Goal: Task Accomplishment & Management: Complete application form

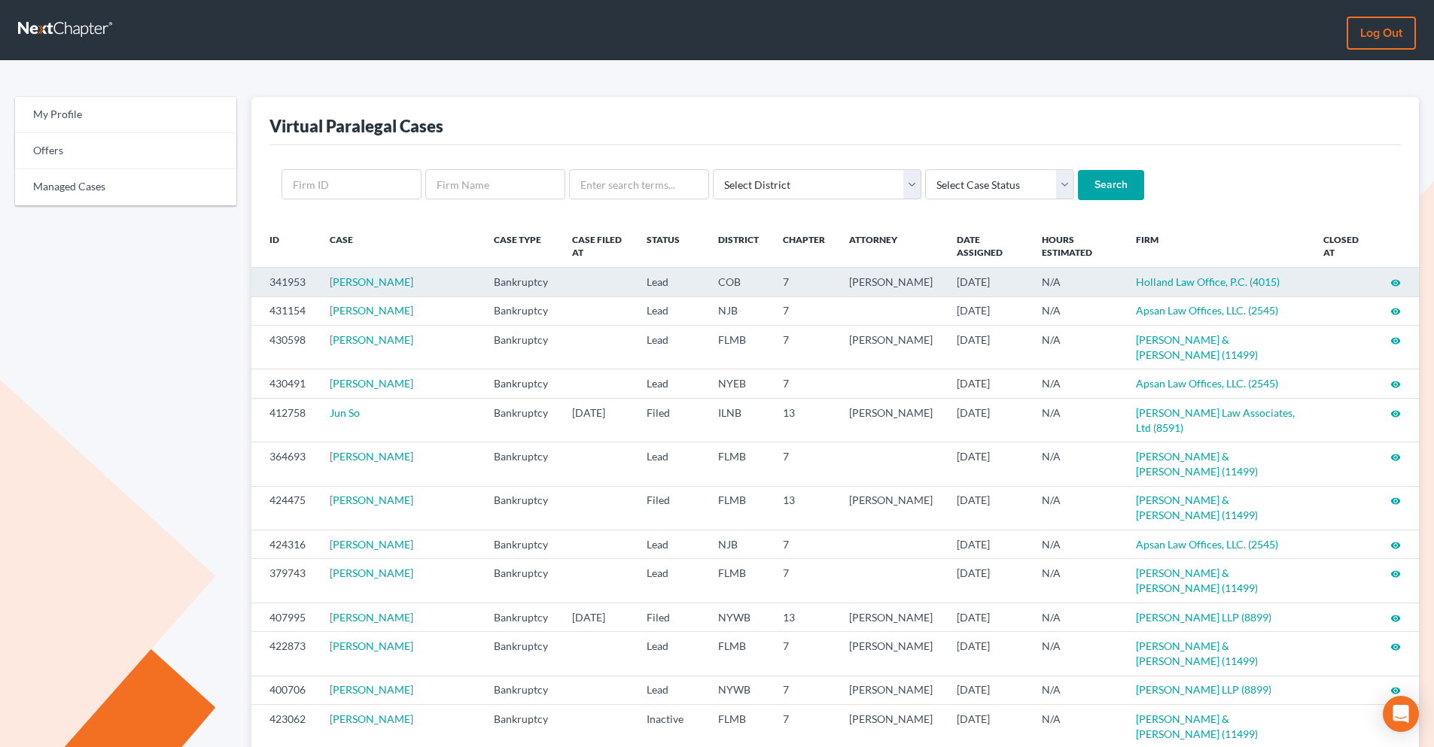
click at [1144, 284] on icon "visibility" at bounding box center [1395, 283] width 11 height 11
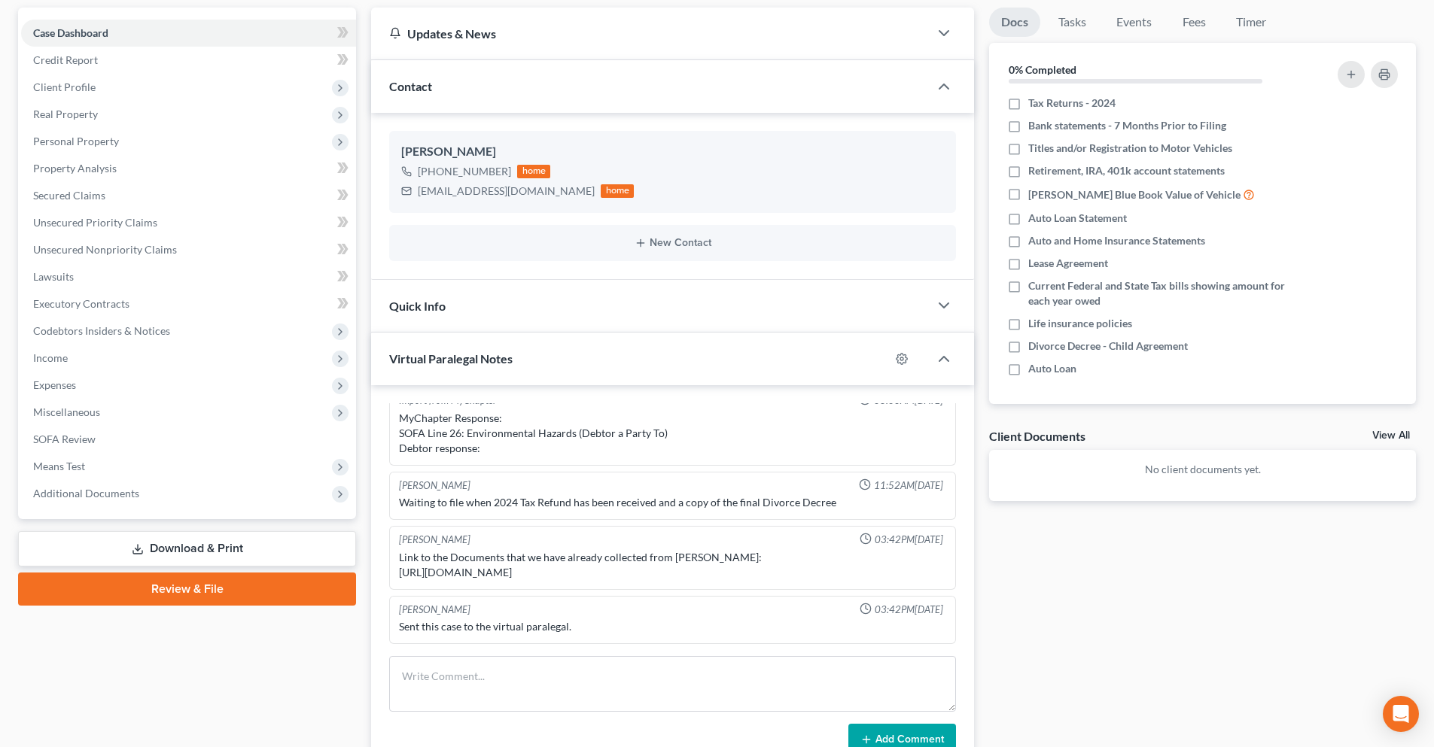
scroll to position [151, 0]
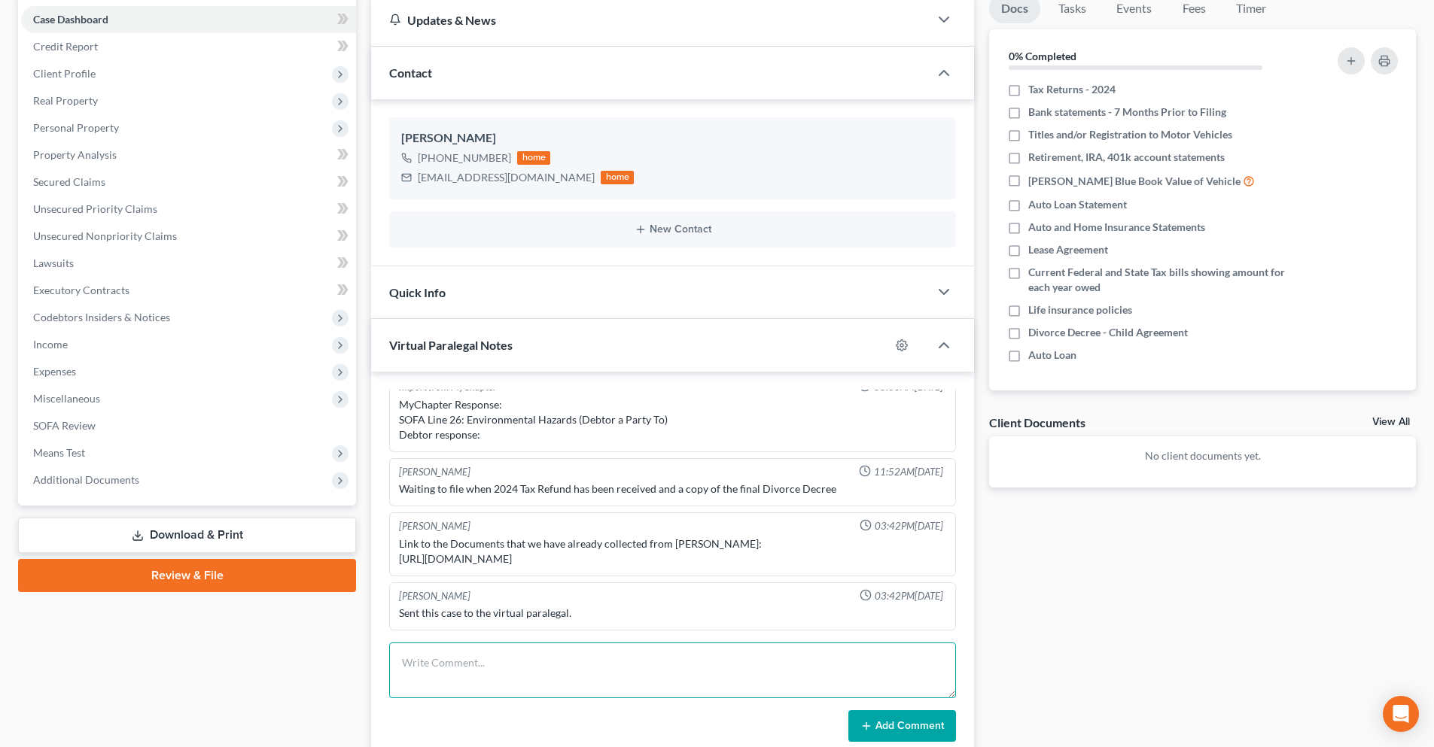
click at [523, 668] on textarea at bounding box center [672, 671] width 567 height 56
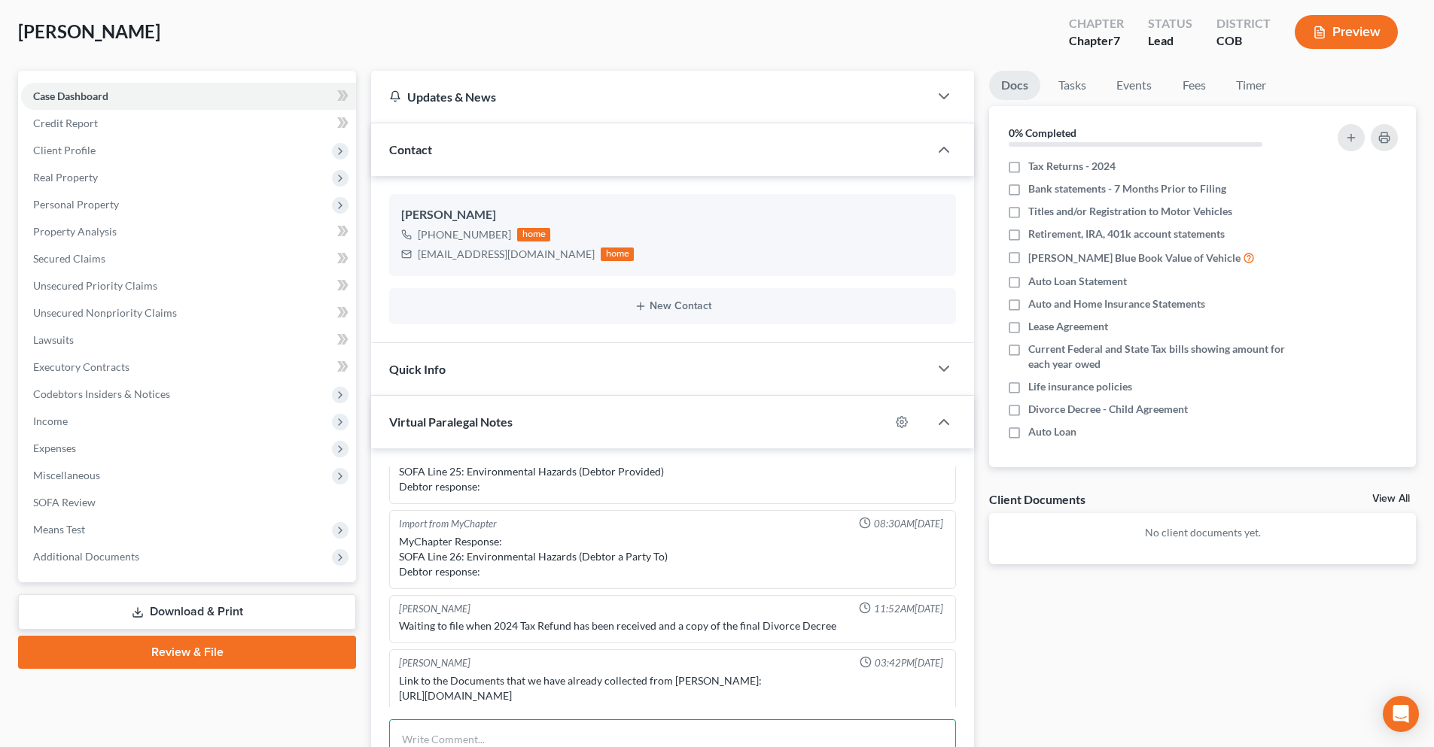
scroll to position [0, 0]
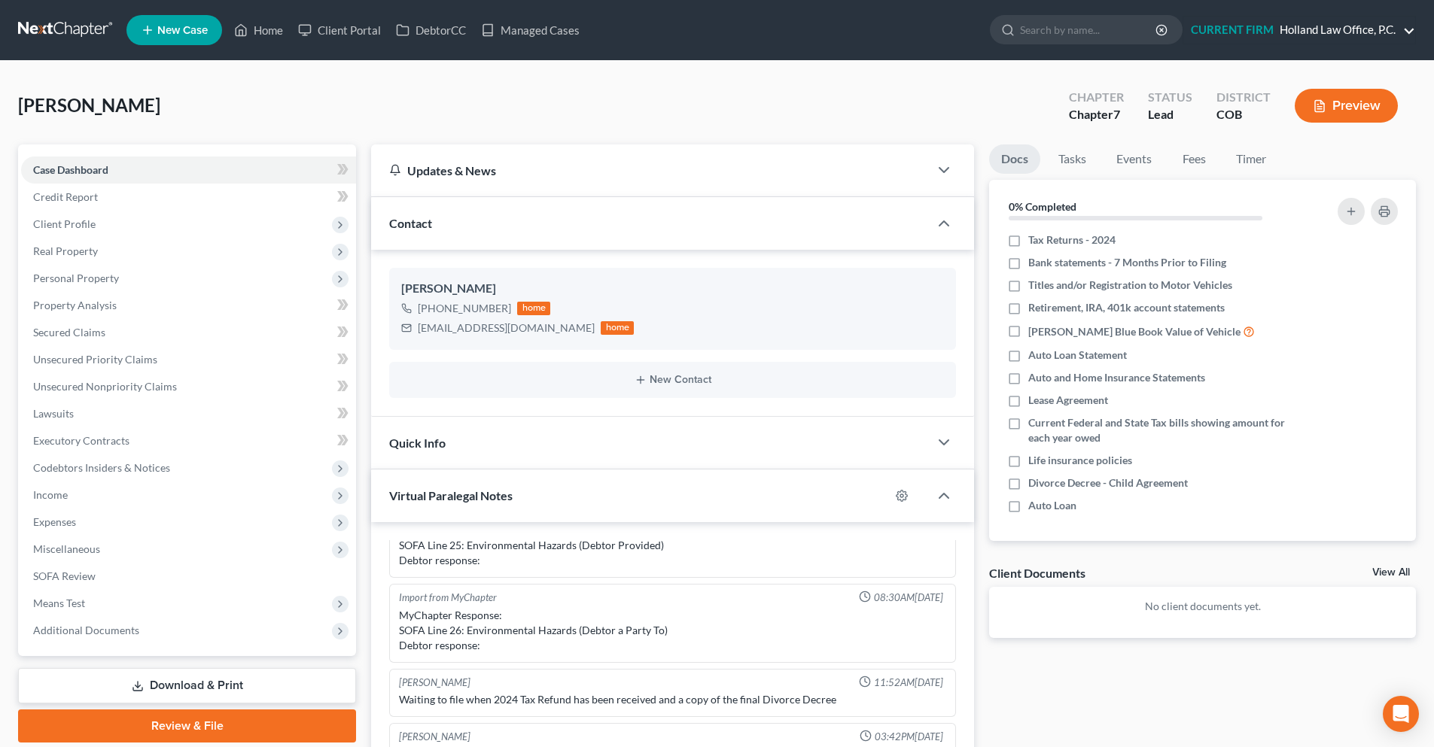
click at [1407, 32] on link "CURRENT FIRM Holland Law Office, P.C." at bounding box center [1299, 30] width 232 height 27
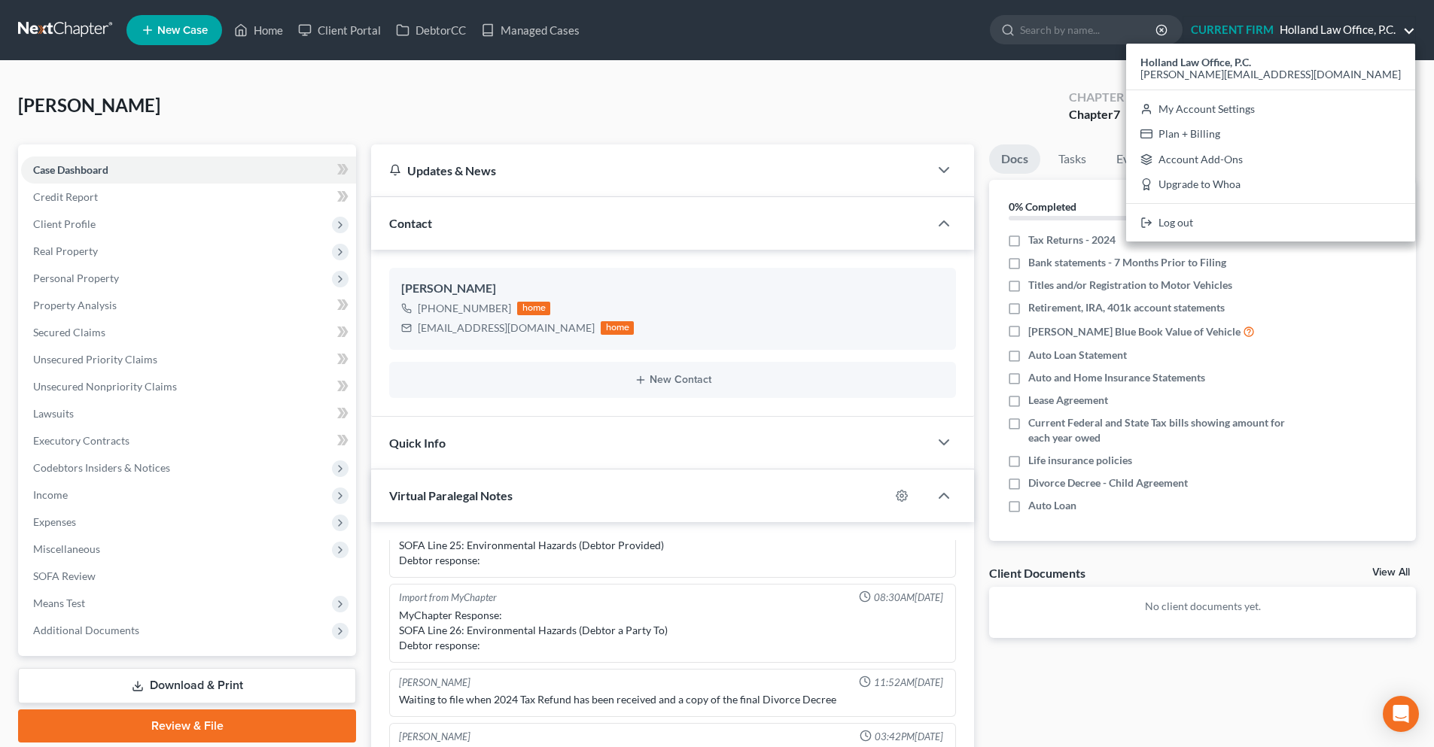
click at [1407, 32] on link "CURRENT FIRM Holland Law Office, P.C." at bounding box center [1299, 30] width 232 height 27
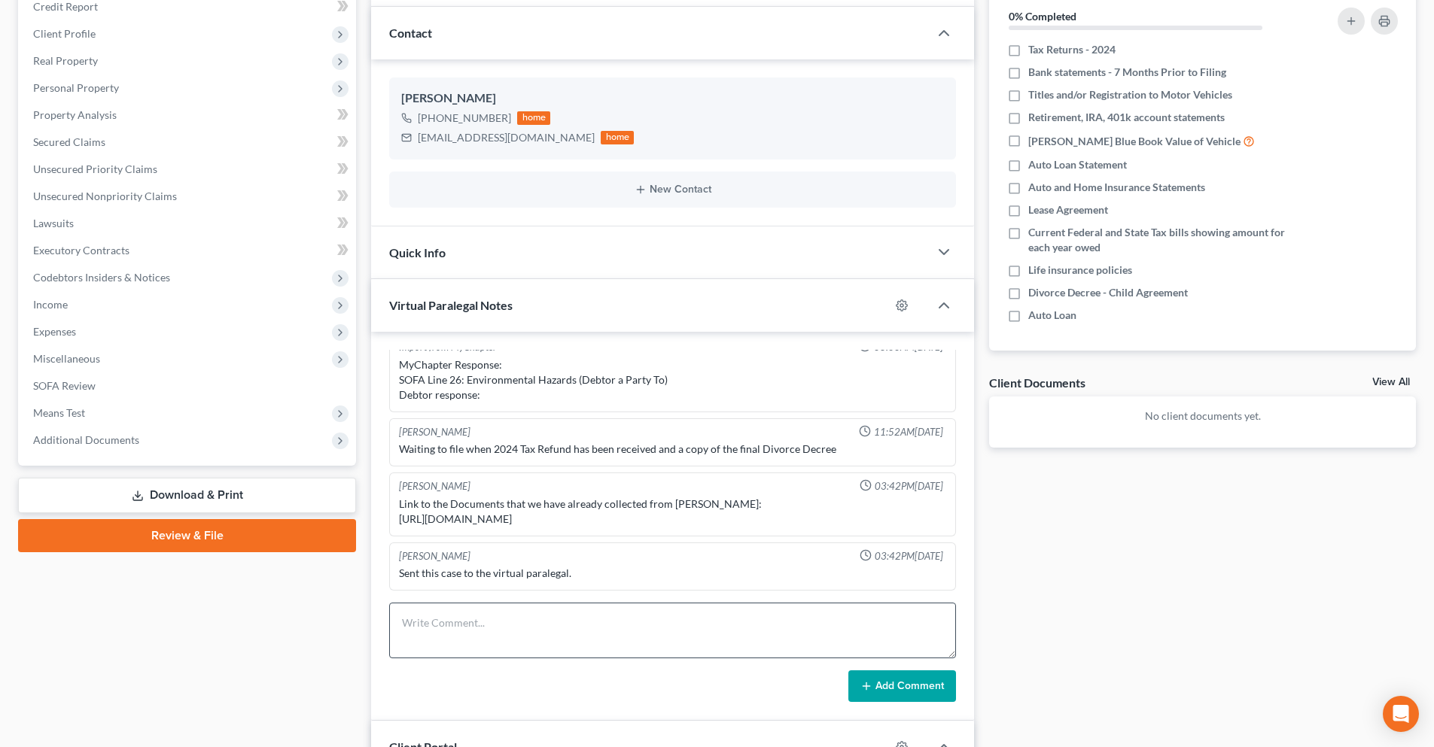
scroll to position [226, 0]
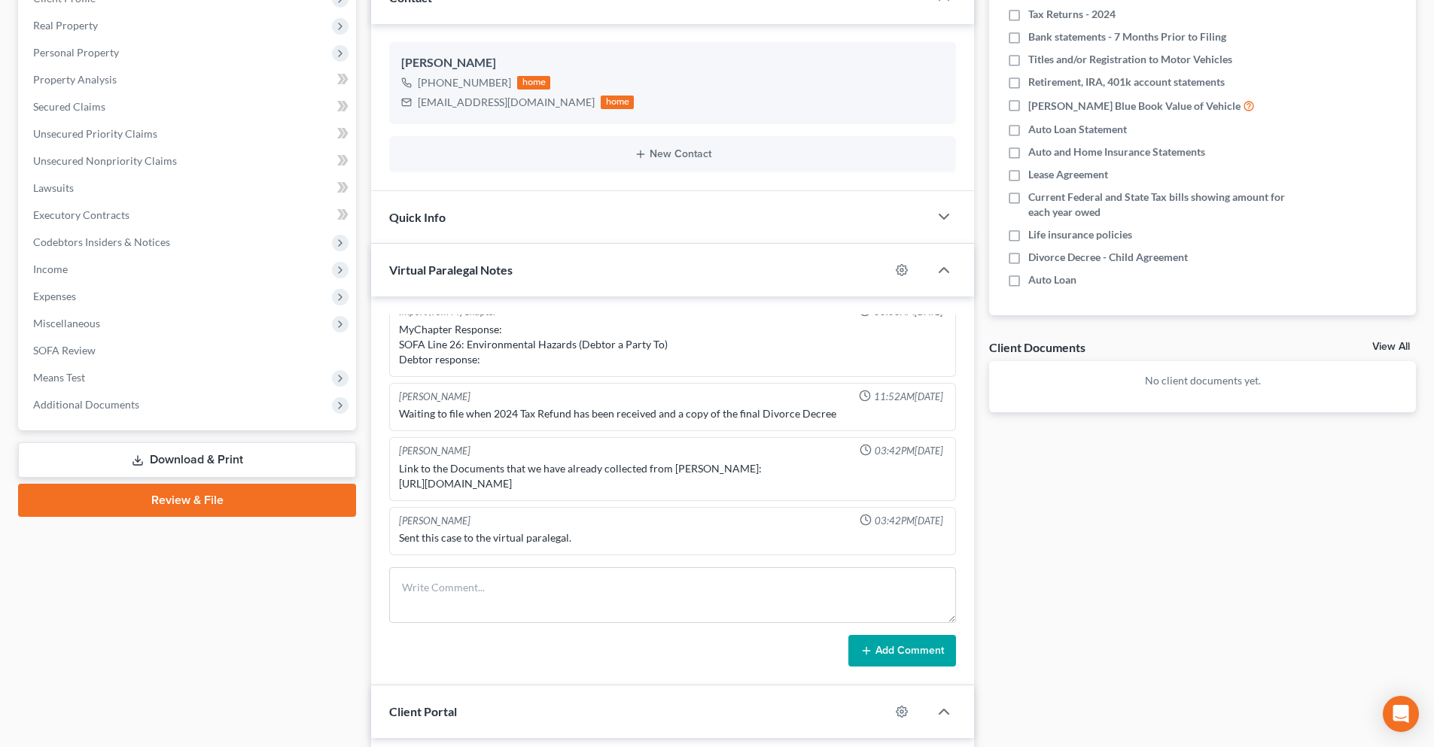
click at [486, 480] on div "Link to the Documents that we have already collected from [PERSON_NAME]: [URL][…" at bounding box center [672, 476] width 547 height 30
drag, startPoint x: 596, startPoint y: 482, endPoint x: 397, endPoint y: 473, distance: 199.6
click at [397, 473] on div "Link to the Documents that we have already collected from [PERSON_NAME]: [URL][…" at bounding box center [672, 476] width 553 height 36
copy div "[URL][DOMAIN_NAME]"
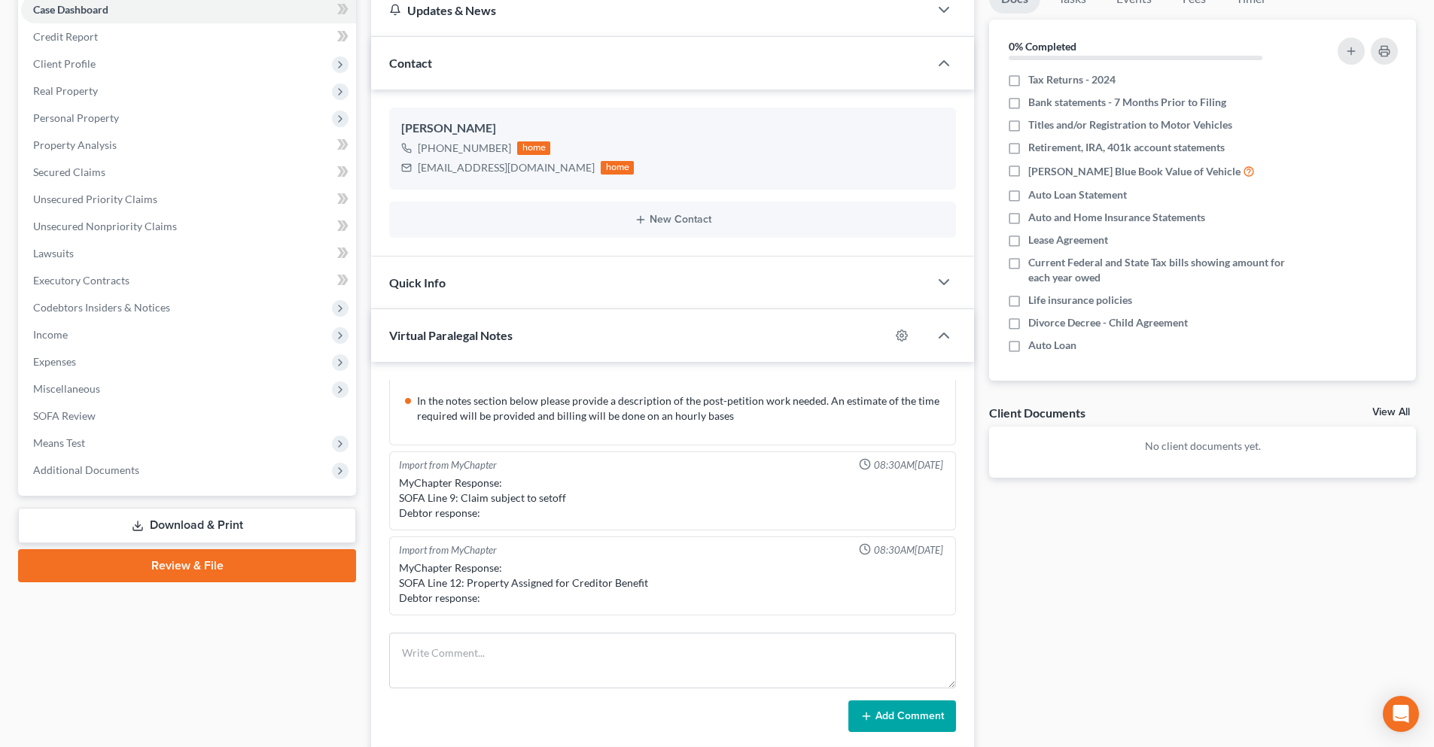
scroll to position [0, 0]
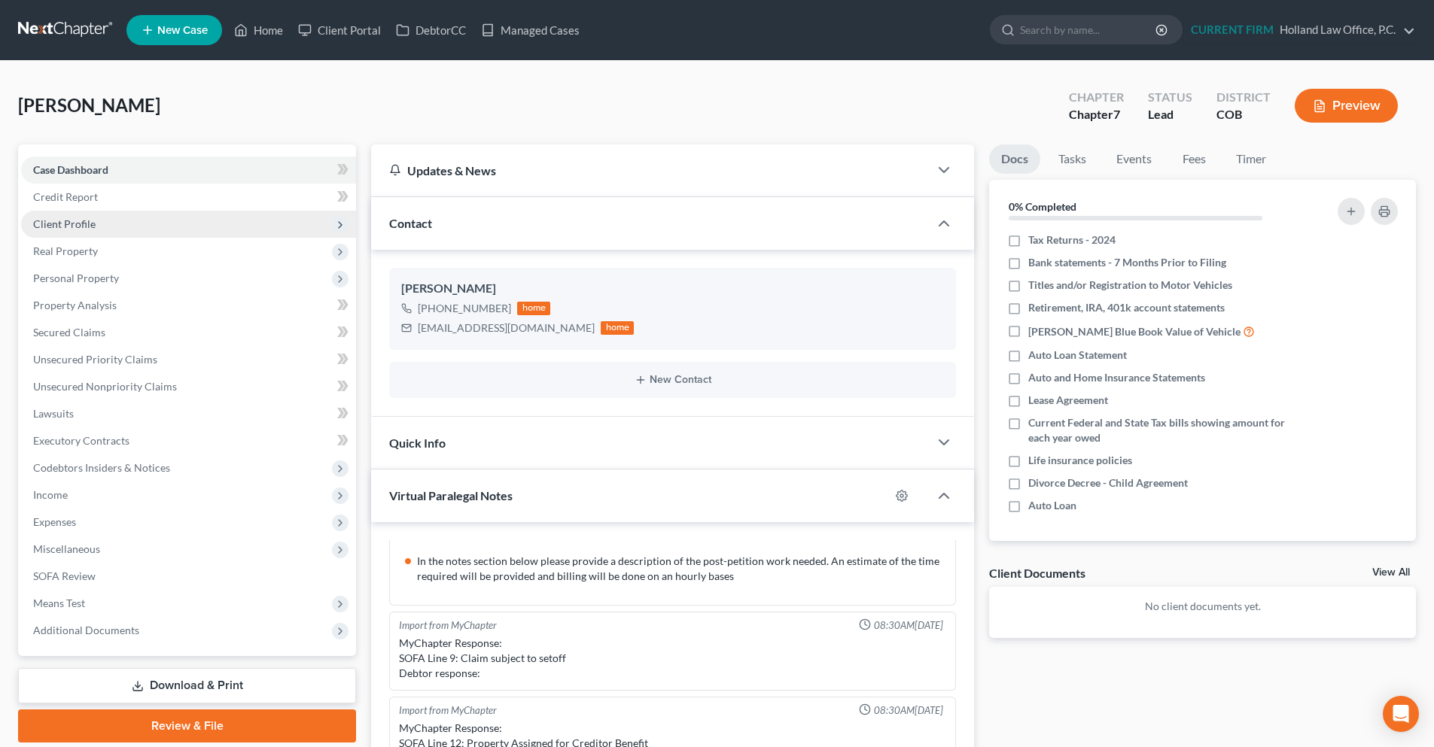
click at [71, 229] on span "Client Profile" at bounding box center [64, 223] width 62 height 13
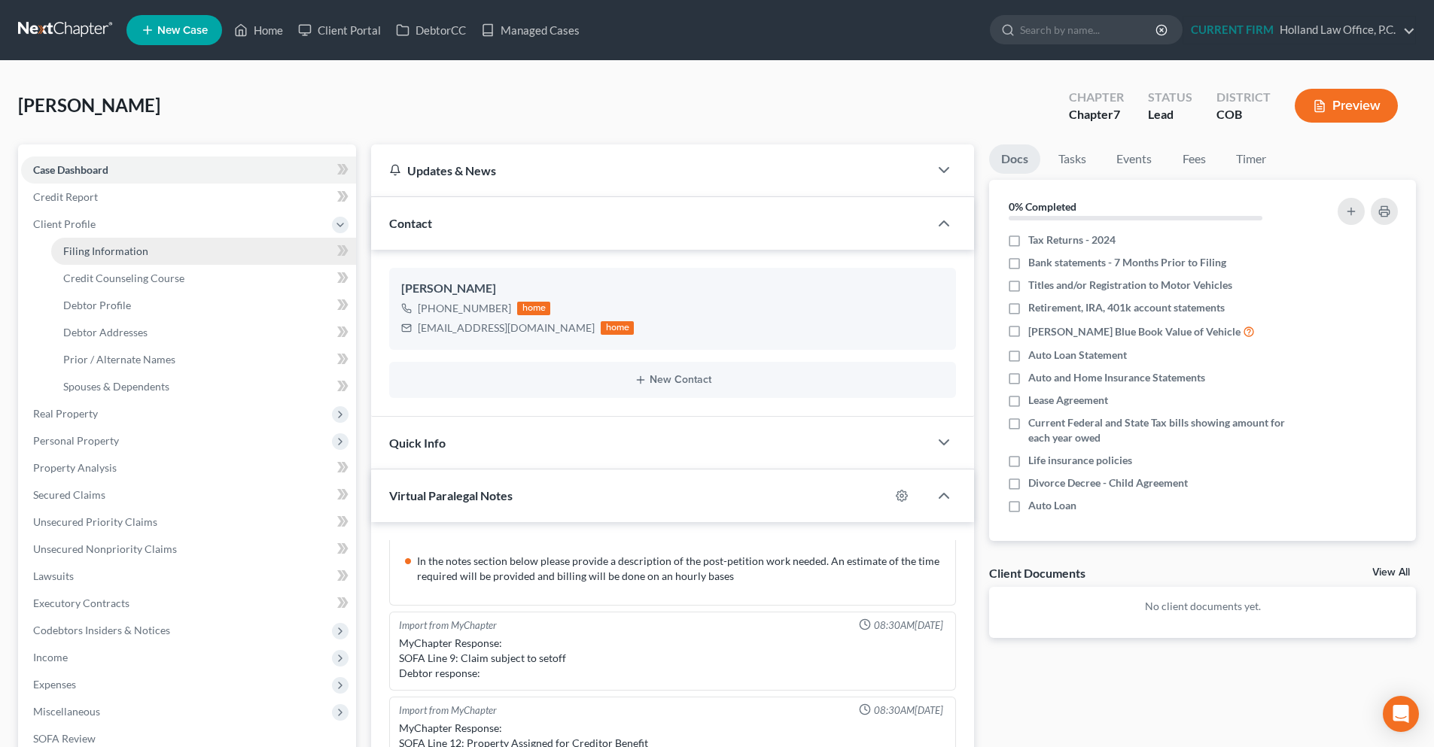
click at [135, 252] on span "Filing Information" at bounding box center [105, 251] width 85 height 13
select select "1"
select select "0"
select select "5"
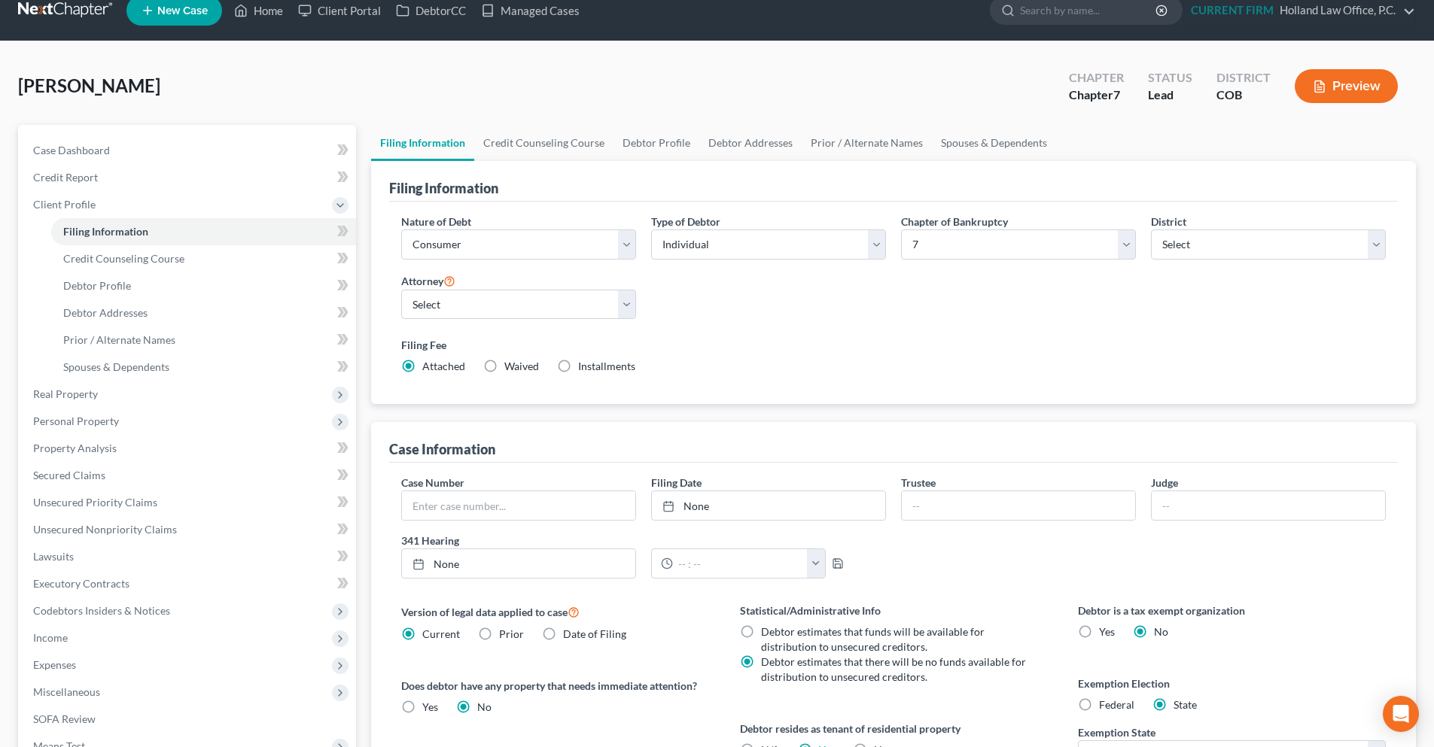
scroll to position [19, 0]
click at [135, 149] on link "Case Dashboard" at bounding box center [188, 151] width 335 height 27
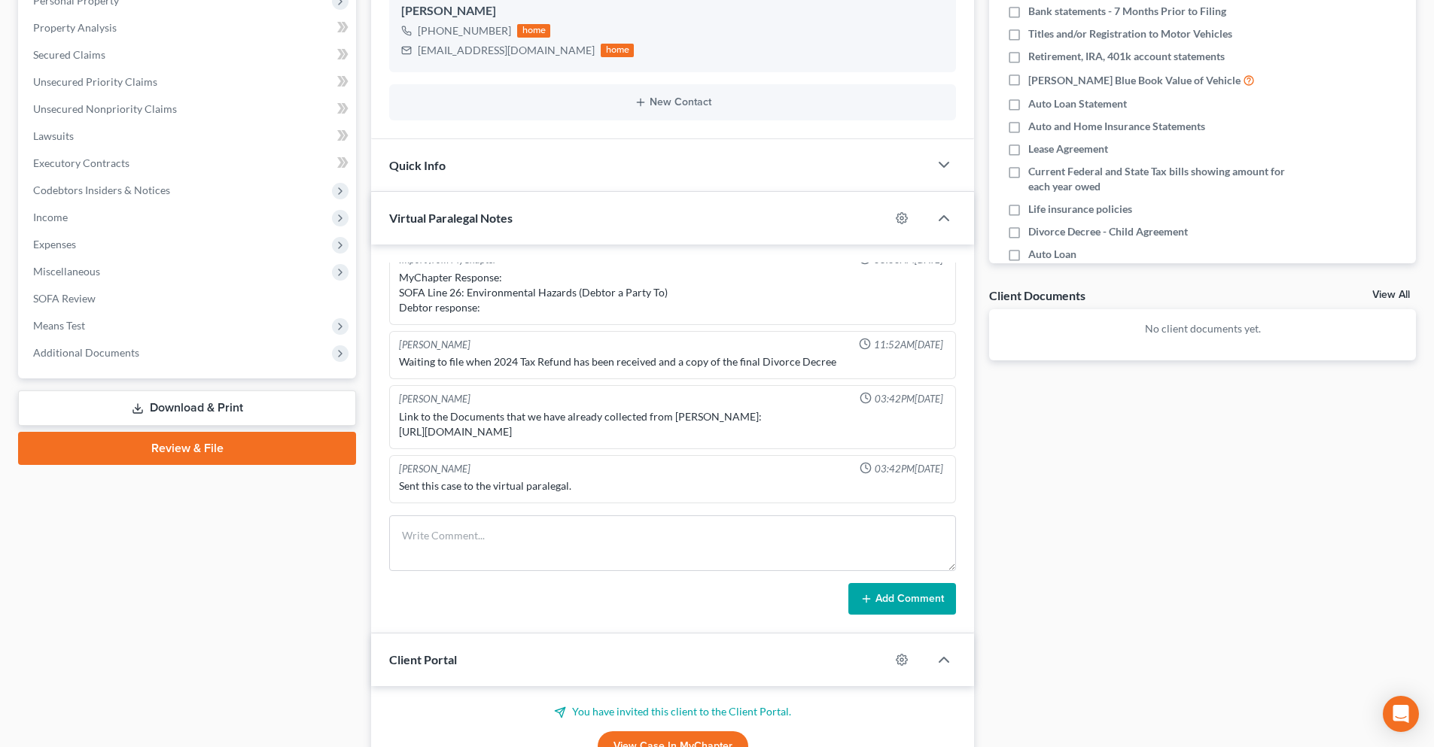
scroll to position [301, 0]
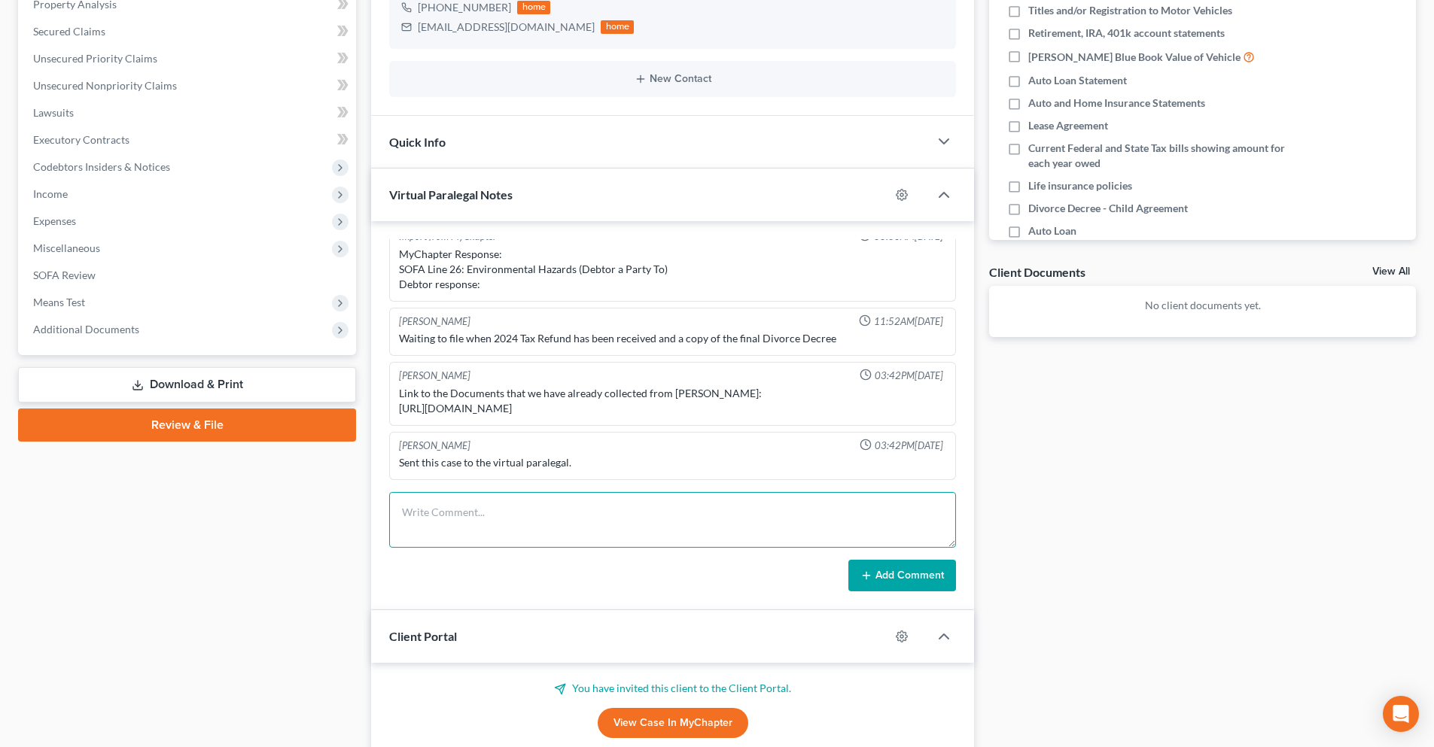
click at [428, 518] on textarea at bounding box center [672, 520] width 567 height 56
paste textarea "Hello, My name is [PERSON_NAME], and I am your assigned paralegal with NextChap…"
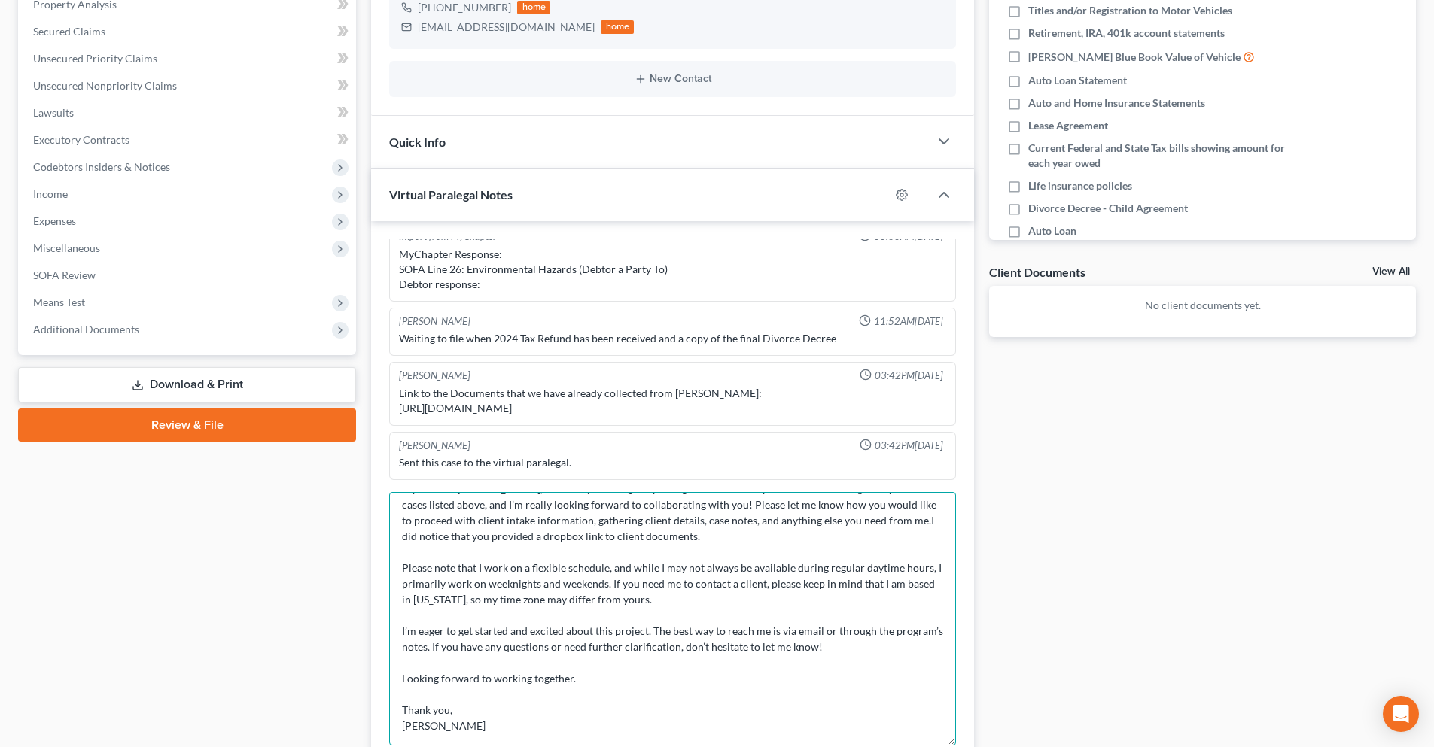
scroll to position [50, 0]
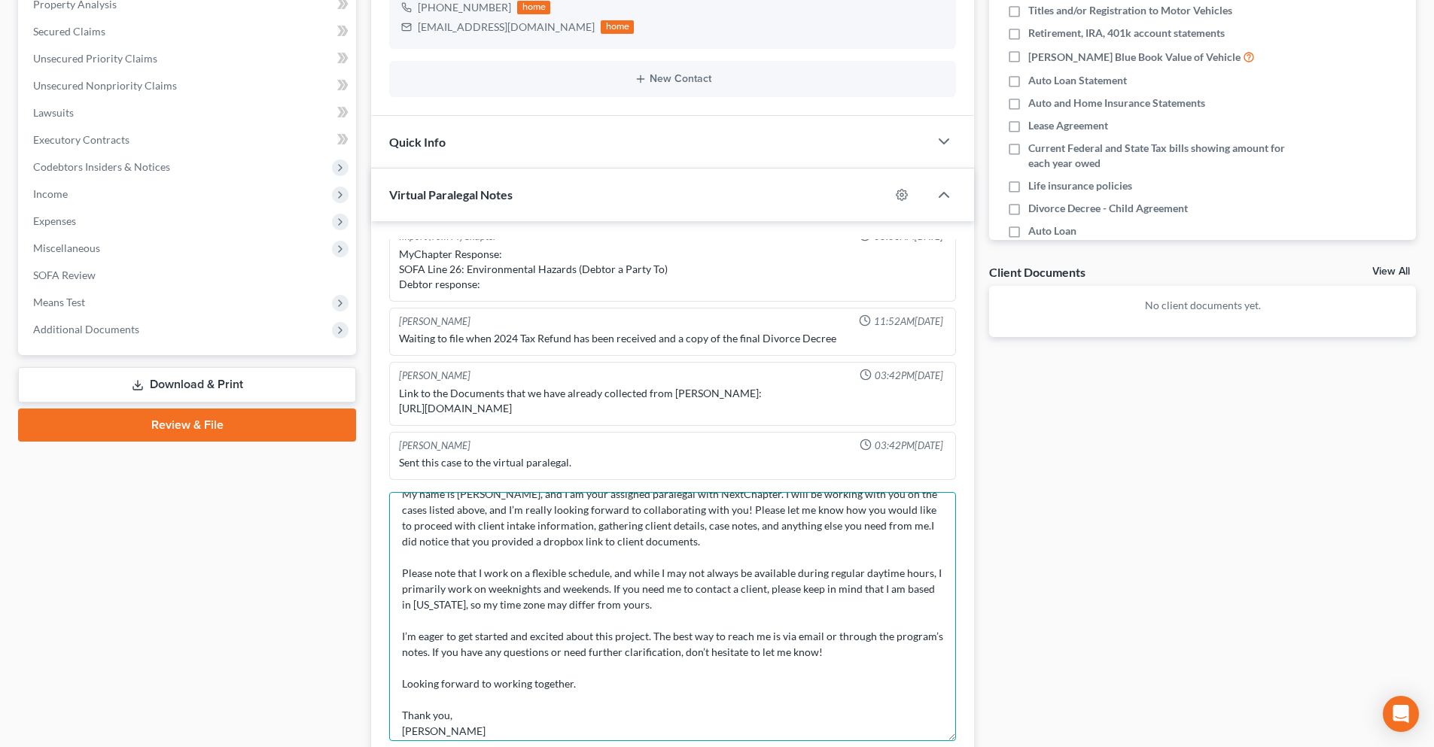
drag, startPoint x: 954, startPoint y: 543, endPoint x: 652, endPoint y: 730, distance: 354.2
click at [654, 732] on textarea "Hello, My name is [PERSON_NAME], and I am your assigned paralegal with NextChap…" at bounding box center [672, 616] width 567 height 249
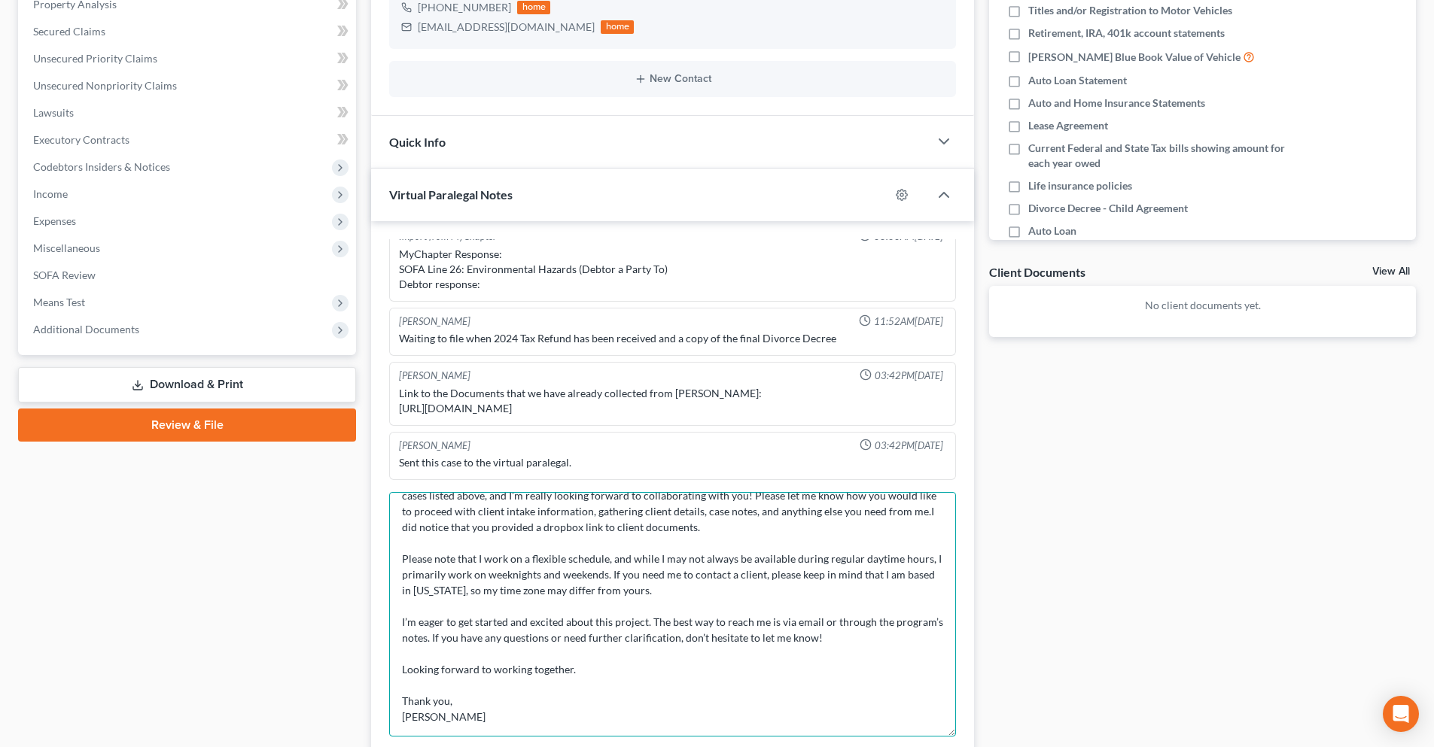
scroll to position [0, 0]
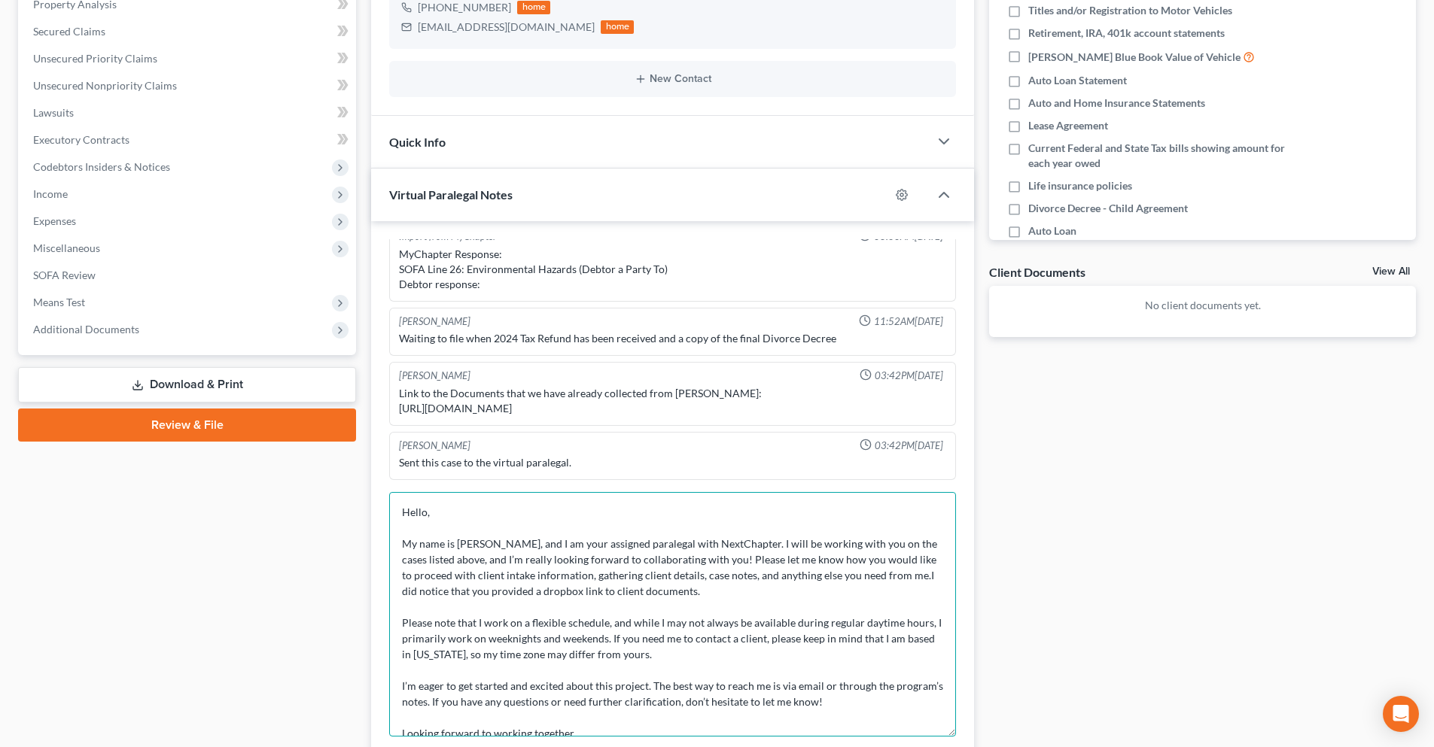
click at [663, 658] on textarea "Hello, My name is [PERSON_NAME], and I am your assigned paralegal with NextChap…" at bounding box center [672, 614] width 567 height 245
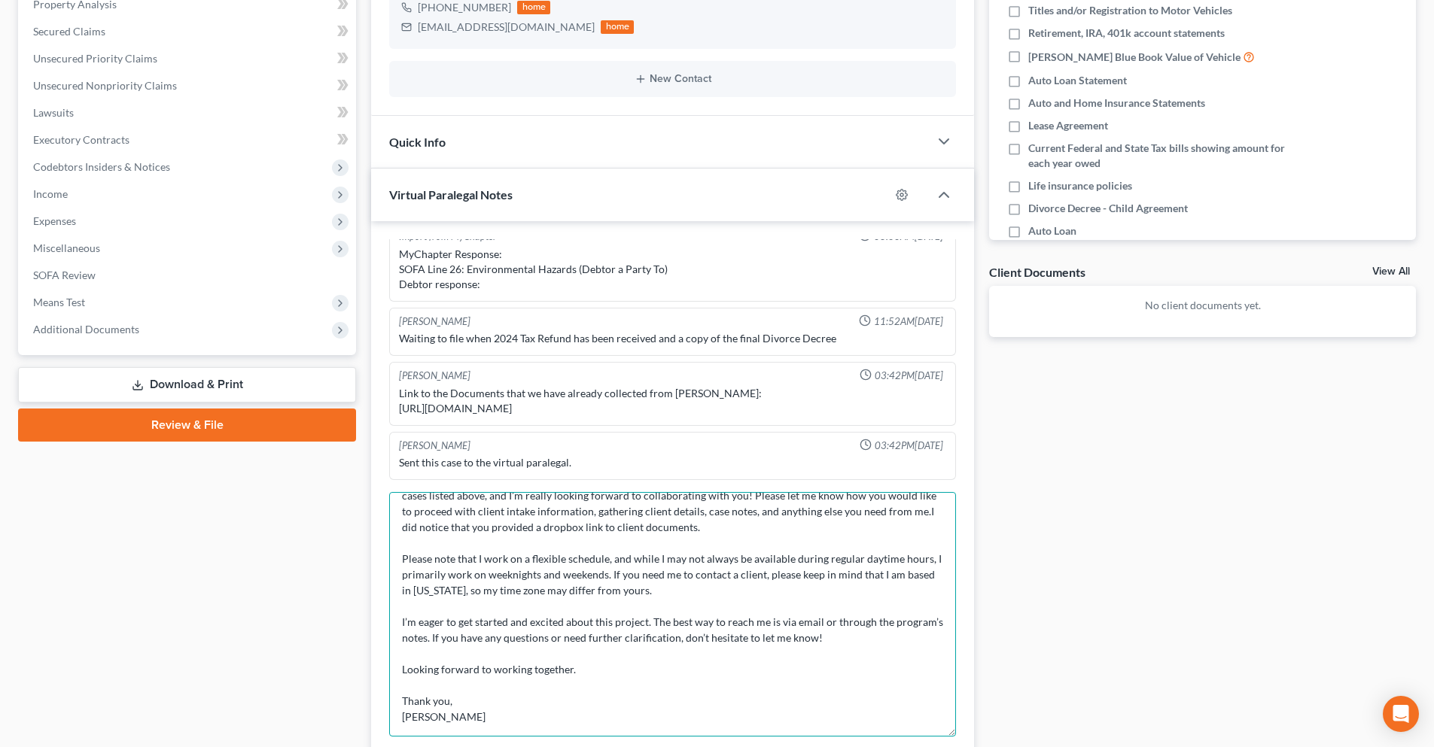
click at [469, 719] on textarea "Hello, My name is [PERSON_NAME], and I am your assigned paralegal with NextChap…" at bounding box center [672, 614] width 567 height 245
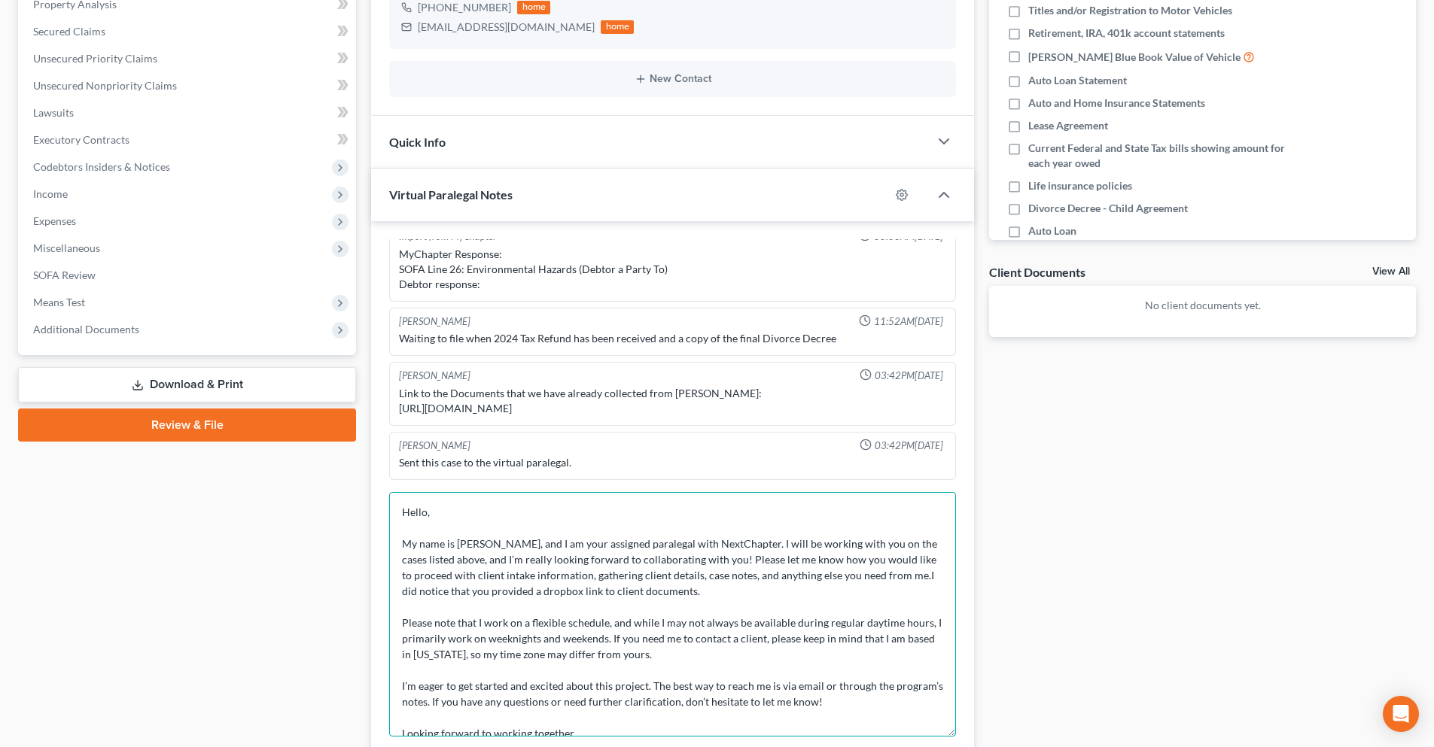
drag, startPoint x: 477, startPoint y: 720, endPoint x: 385, endPoint y: 550, distance: 193.3
click at [385, 550] on div "Is this an emergency case? - No Would you like the Virtual Paralegal to help pr…" at bounding box center [672, 510] width 603 height 578
paste textarea "'m your assigned paralegal with NextChapter. I'm looking forward to collaborati…"
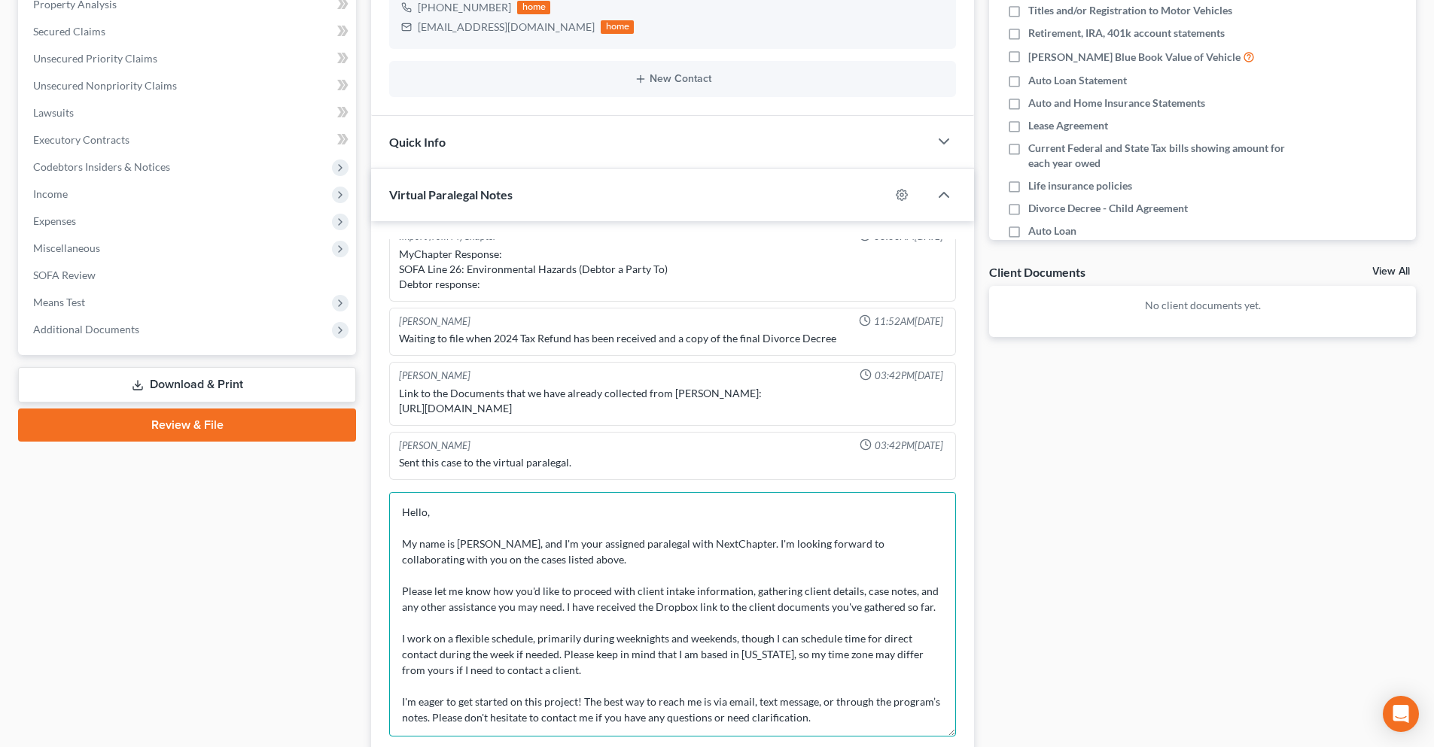
click at [474, 559] on textarea "Hello, My name is [PERSON_NAME], and I'm your assigned paralegal with NextChapt…" at bounding box center [672, 614] width 567 height 245
click at [695, 556] on textarea "Hello, My name is [PERSON_NAME], and I'm your assigned paralegal with NextChapt…" at bounding box center [672, 614] width 567 height 245
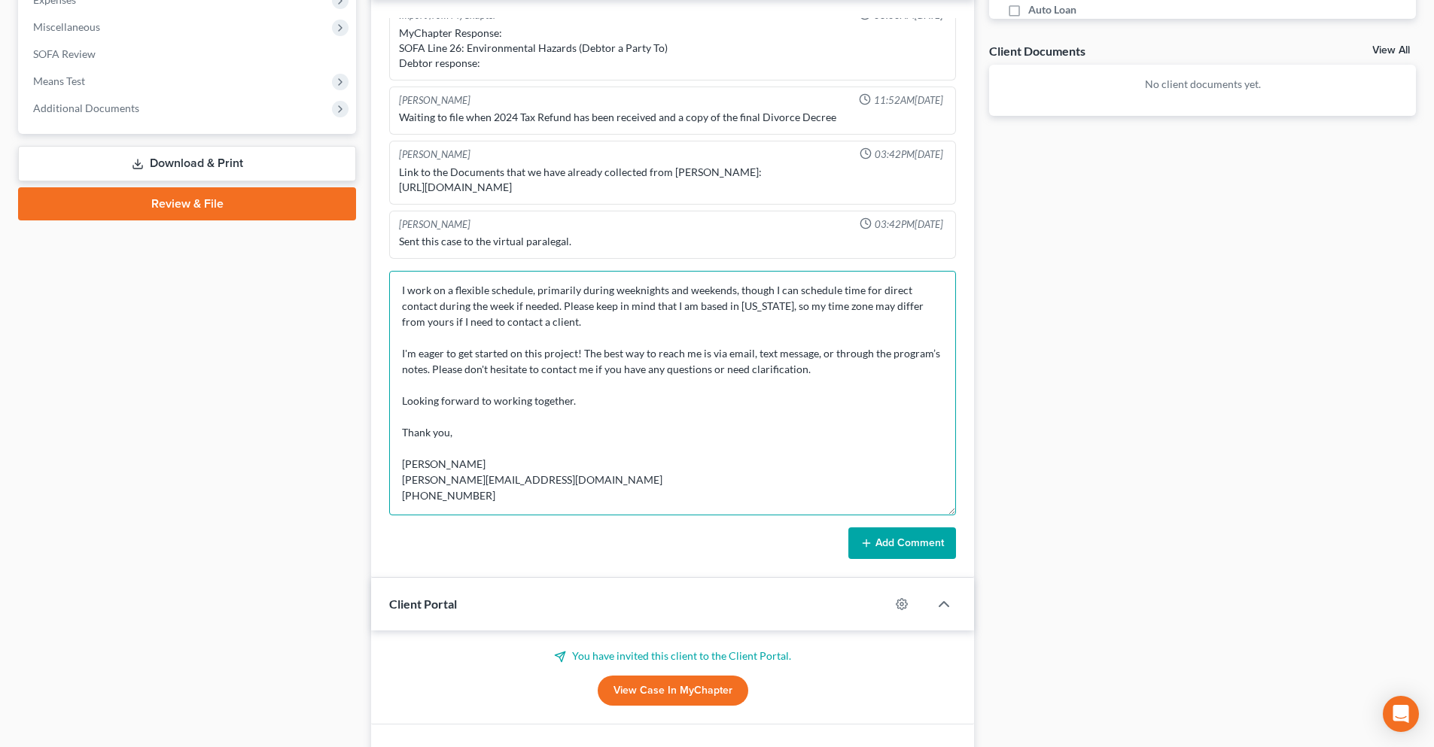
scroll to position [527, 0]
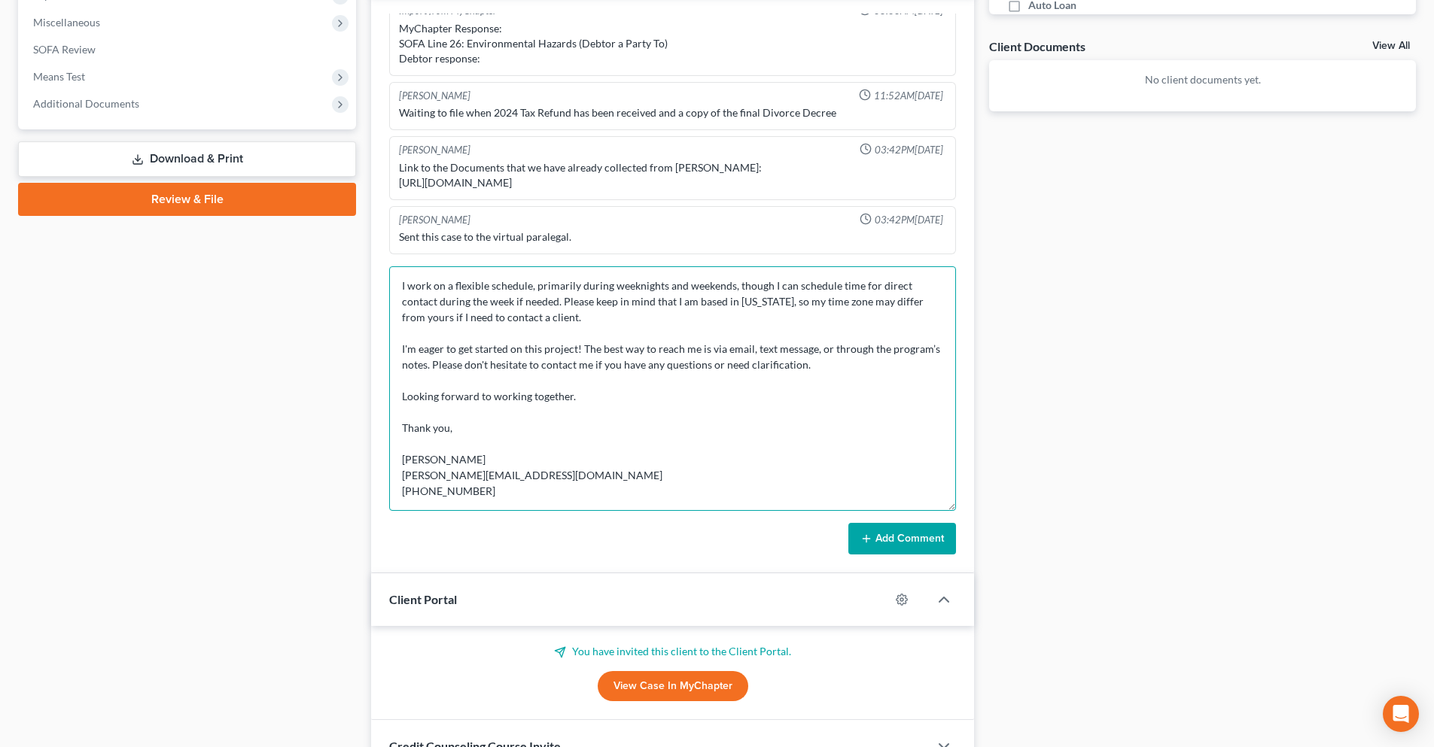
type textarea "Hello, My name is [PERSON_NAME], and I'm your assigned paralegal with NextChapt…"
click at [912, 543] on button "Add Comment" at bounding box center [902, 539] width 108 height 32
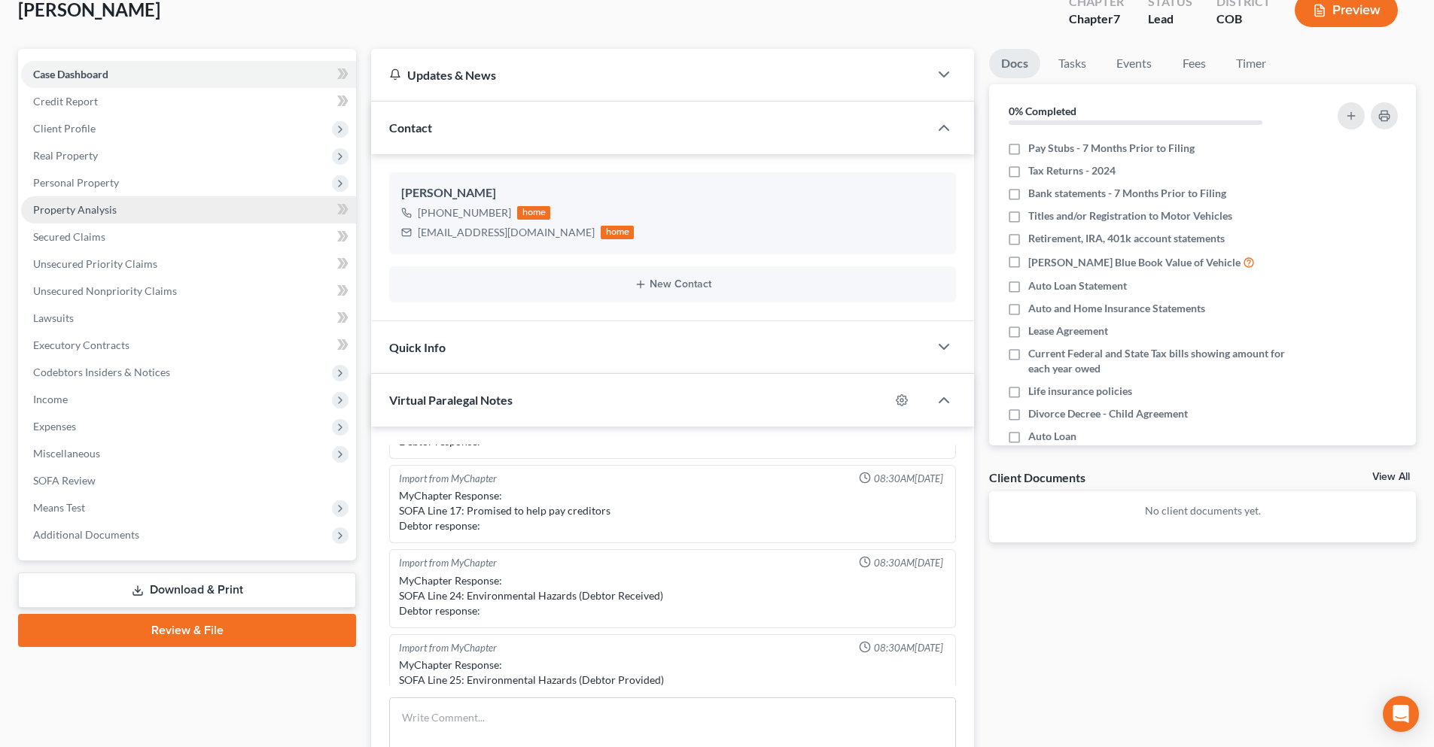
scroll to position [0, 0]
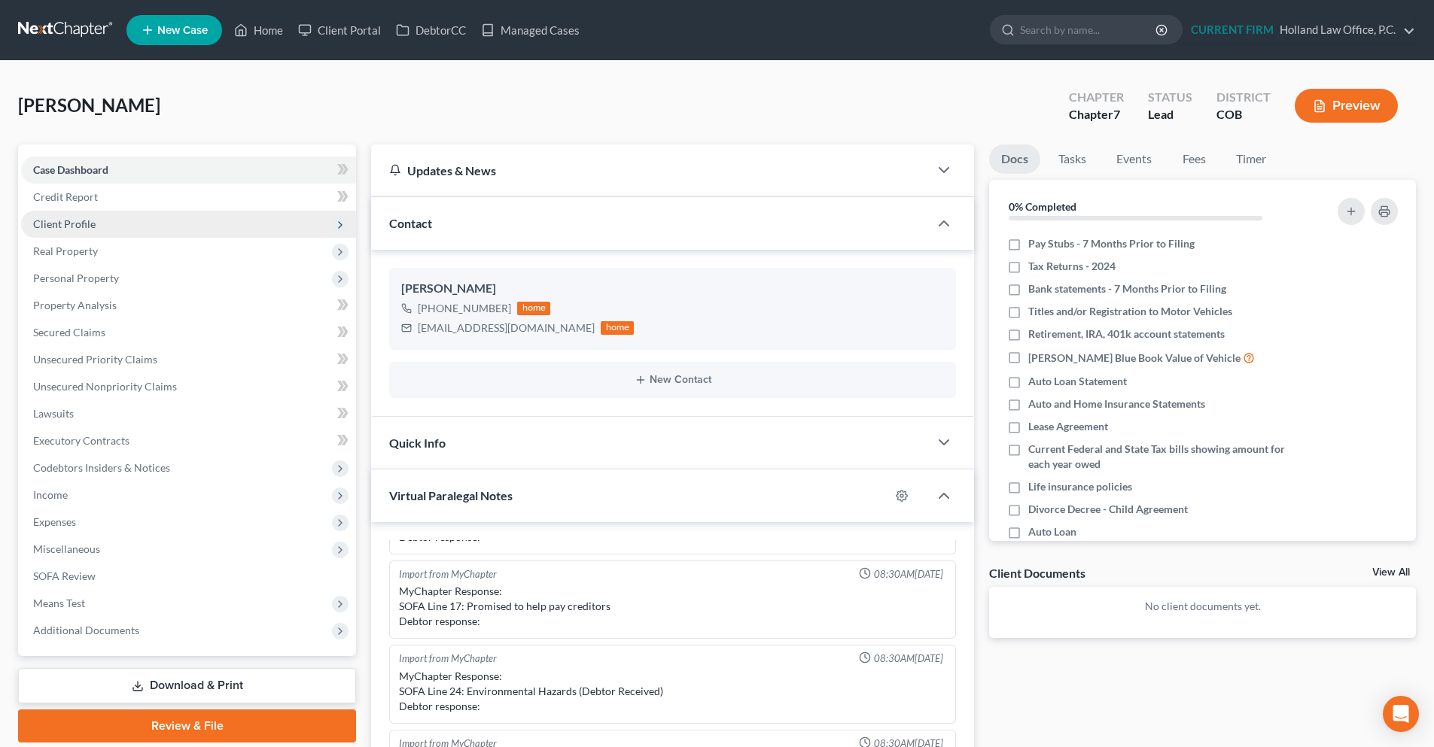
drag, startPoint x: 68, startPoint y: 223, endPoint x: 108, endPoint y: 223, distance: 39.9
click at [68, 223] on span "Client Profile" at bounding box center [64, 223] width 62 height 13
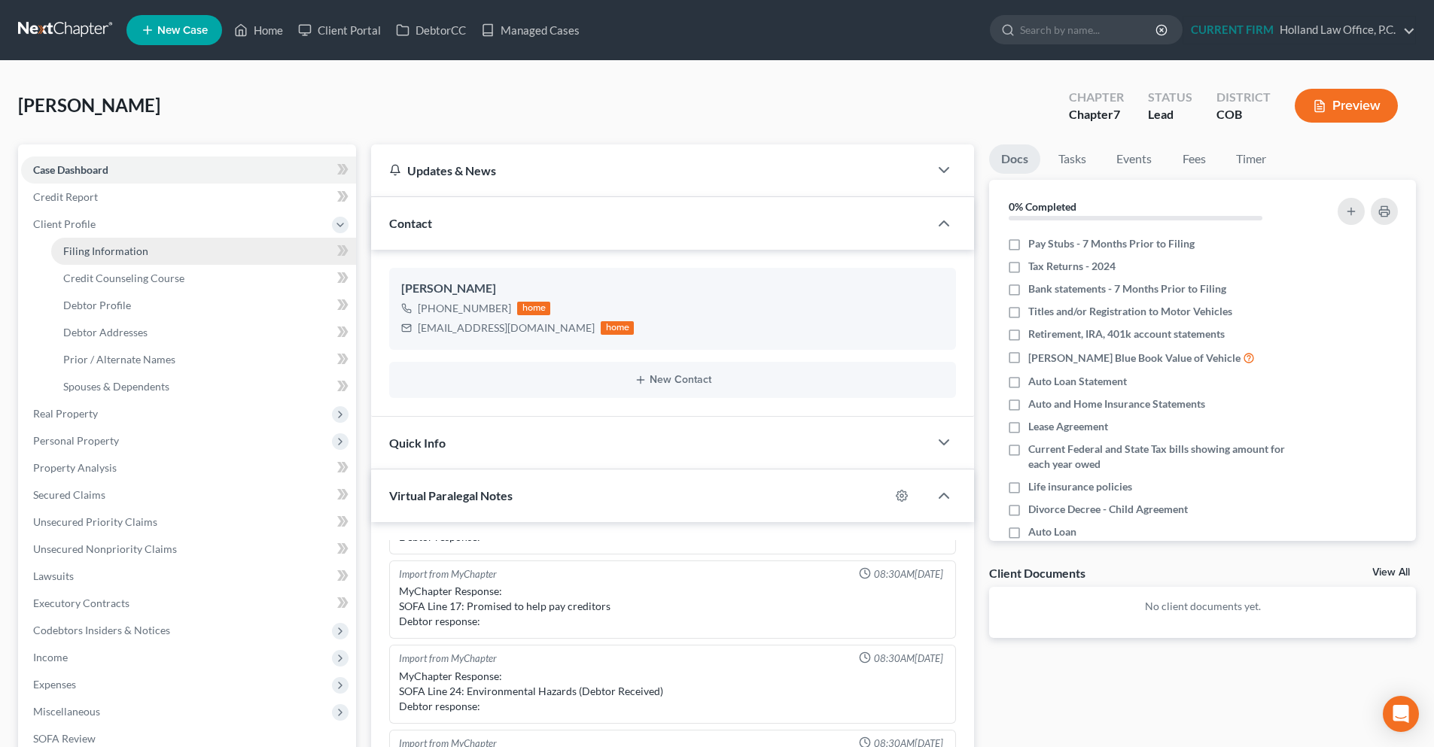
click at [121, 251] on span "Filing Information" at bounding box center [105, 251] width 85 height 13
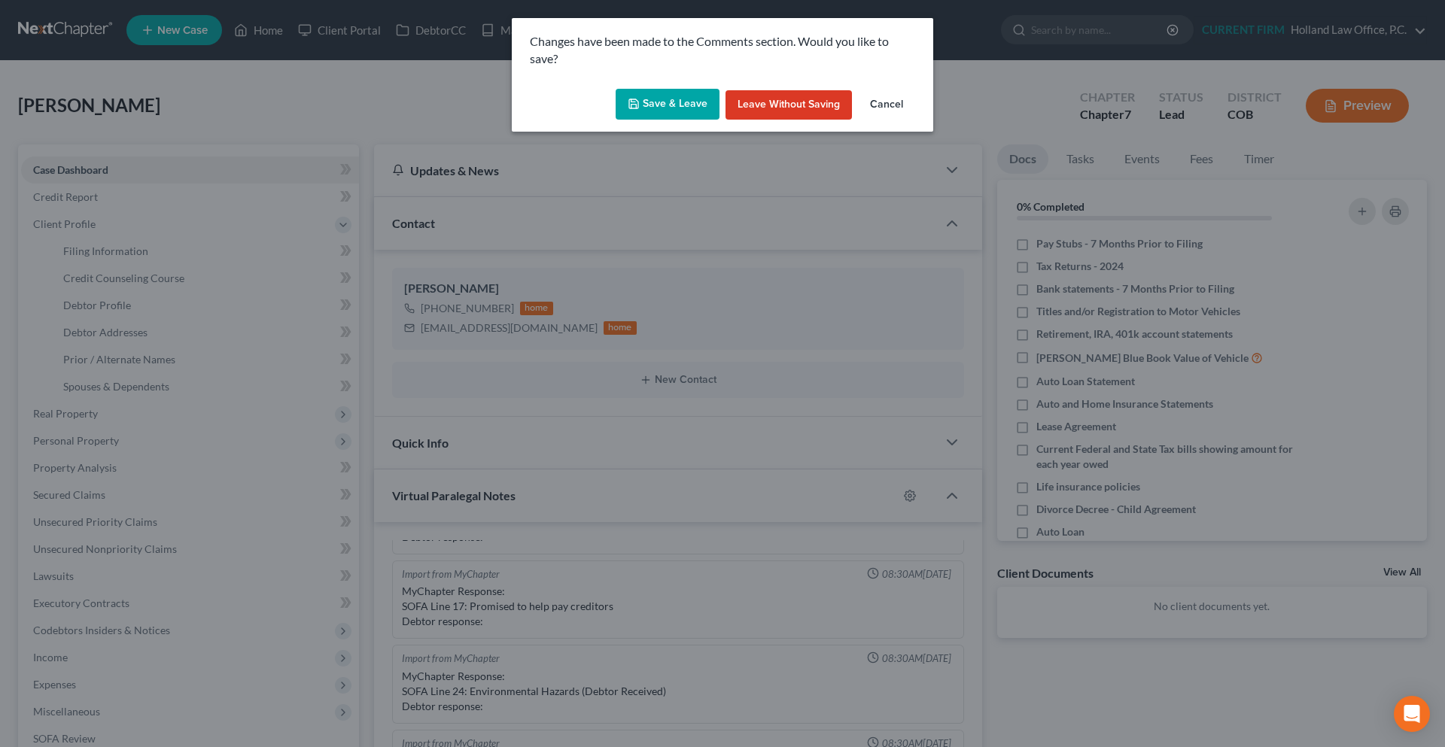
click at [683, 105] on button "Save & Leave" at bounding box center [668, 105] width 104 height 32
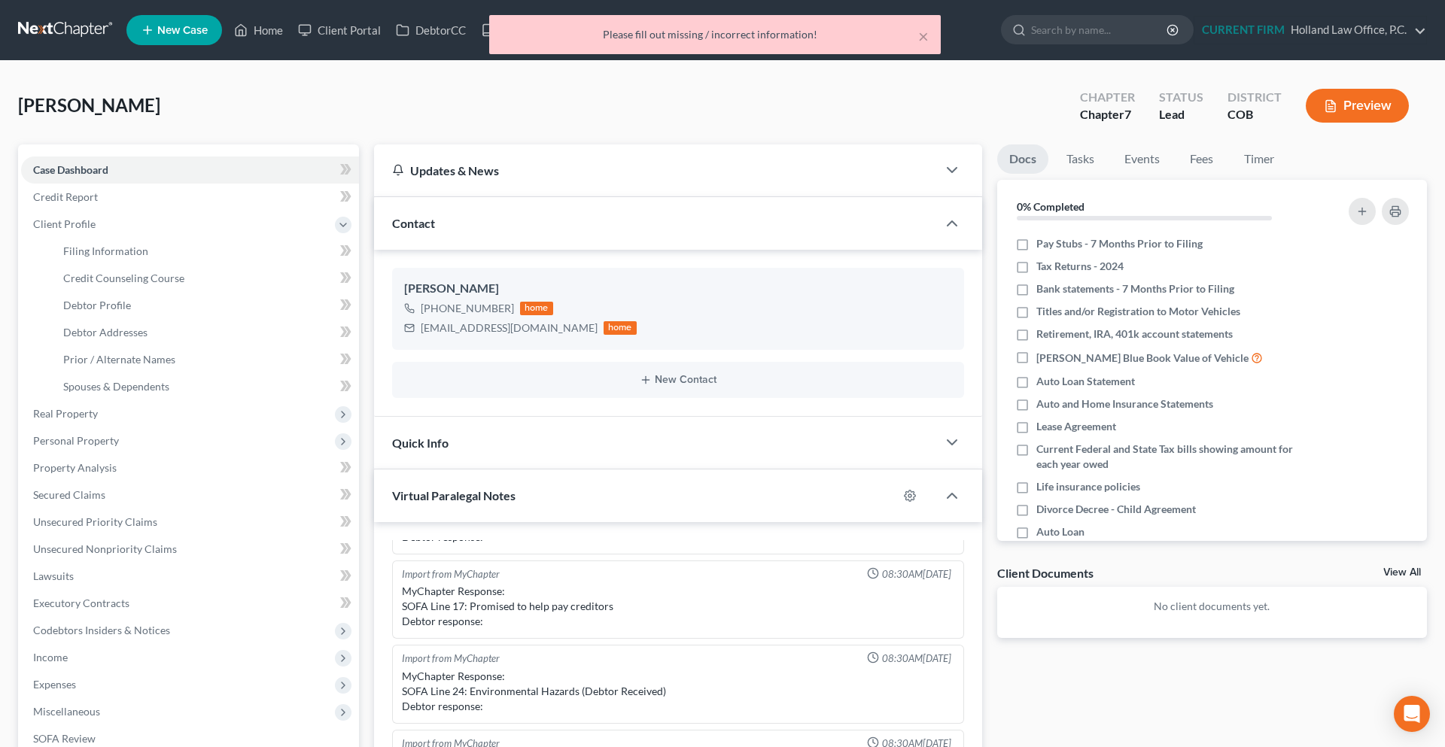
select select "1"
select select "0"
select select "11"
select select "0"
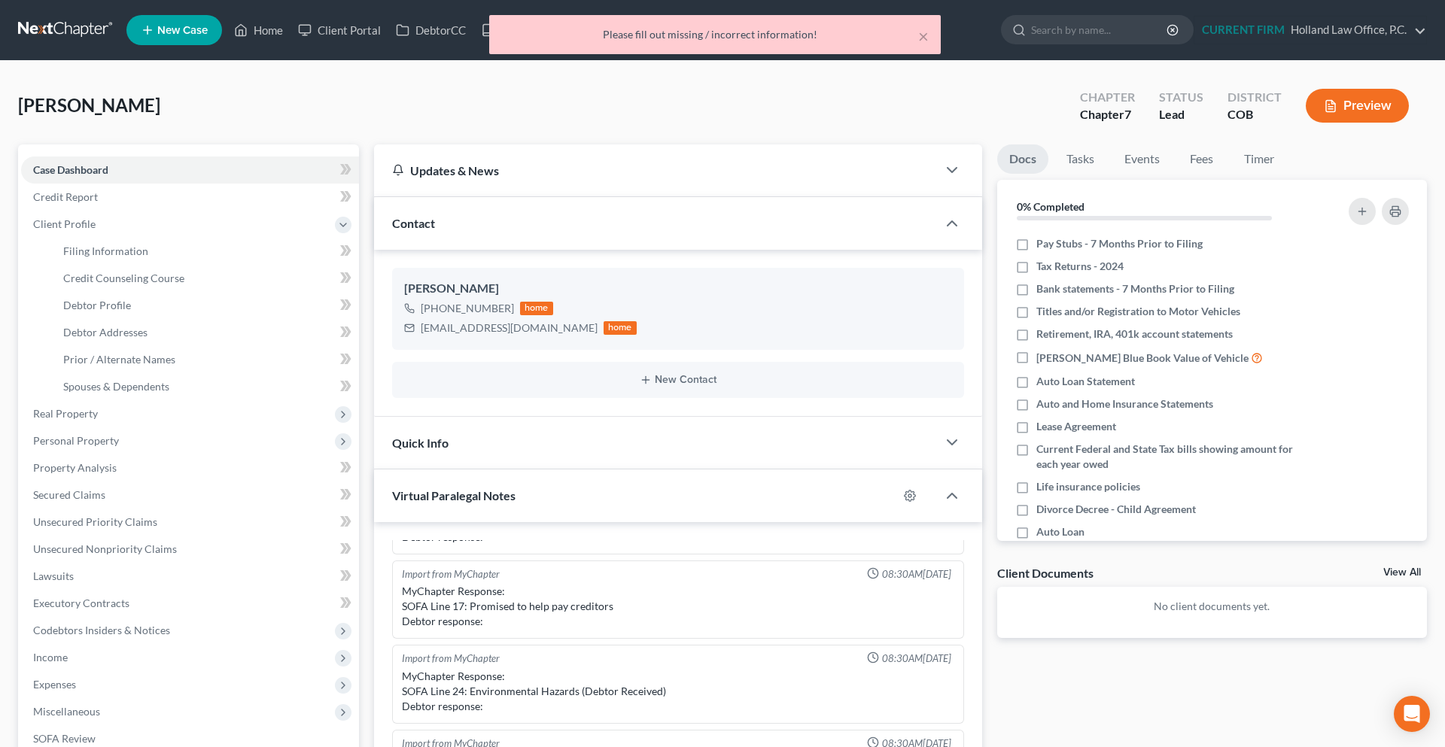
select select "5"
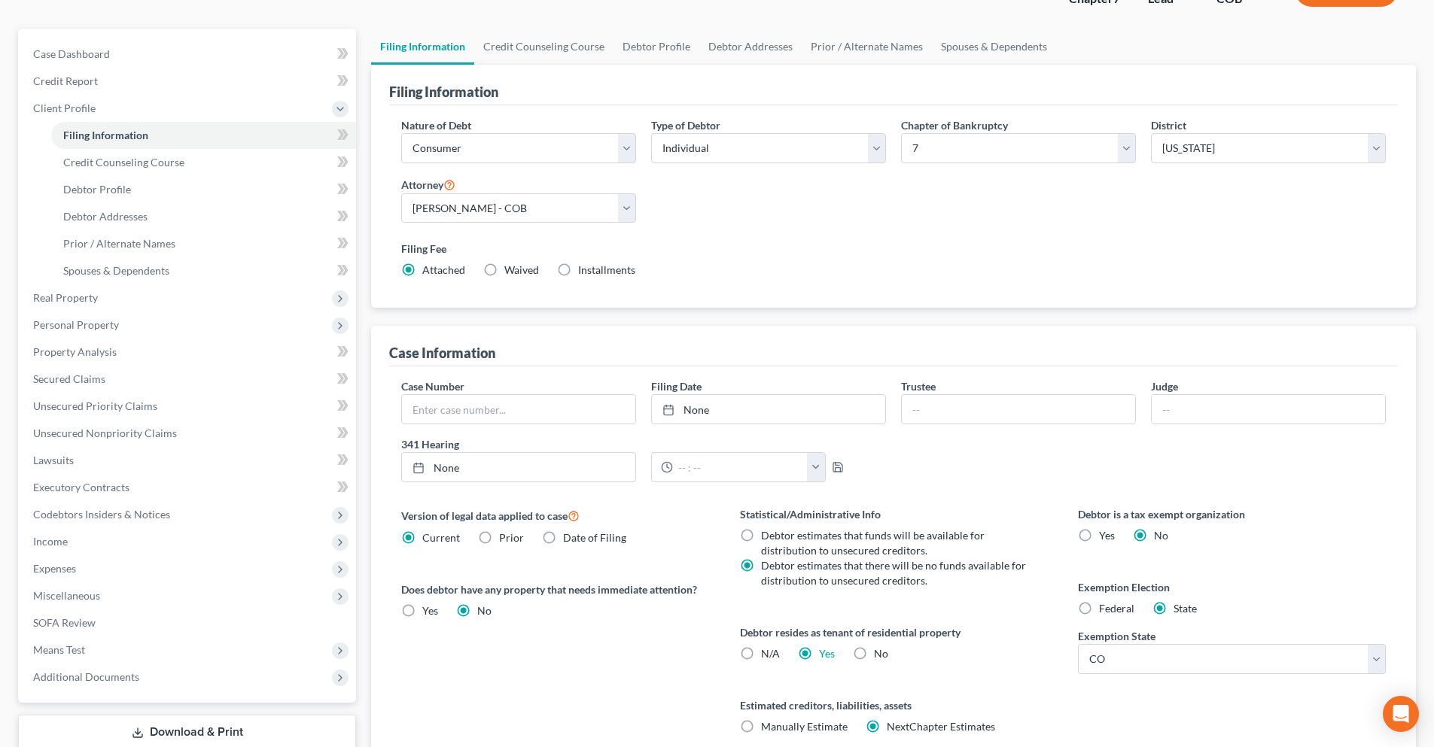
scroll to position [151, 0]
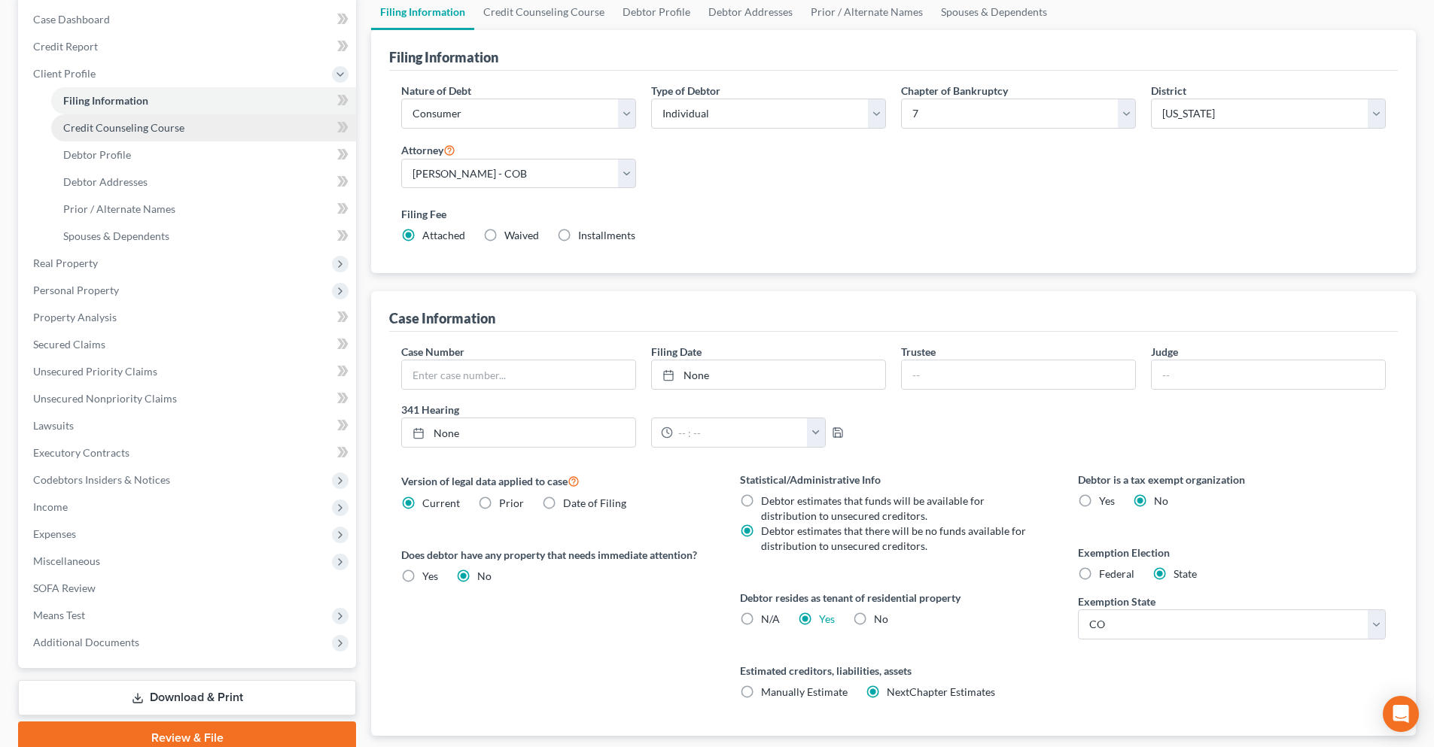
click at [116, 135] on link "Credit Counseling Course" at bounding box center [203, 127] width 305 height 27
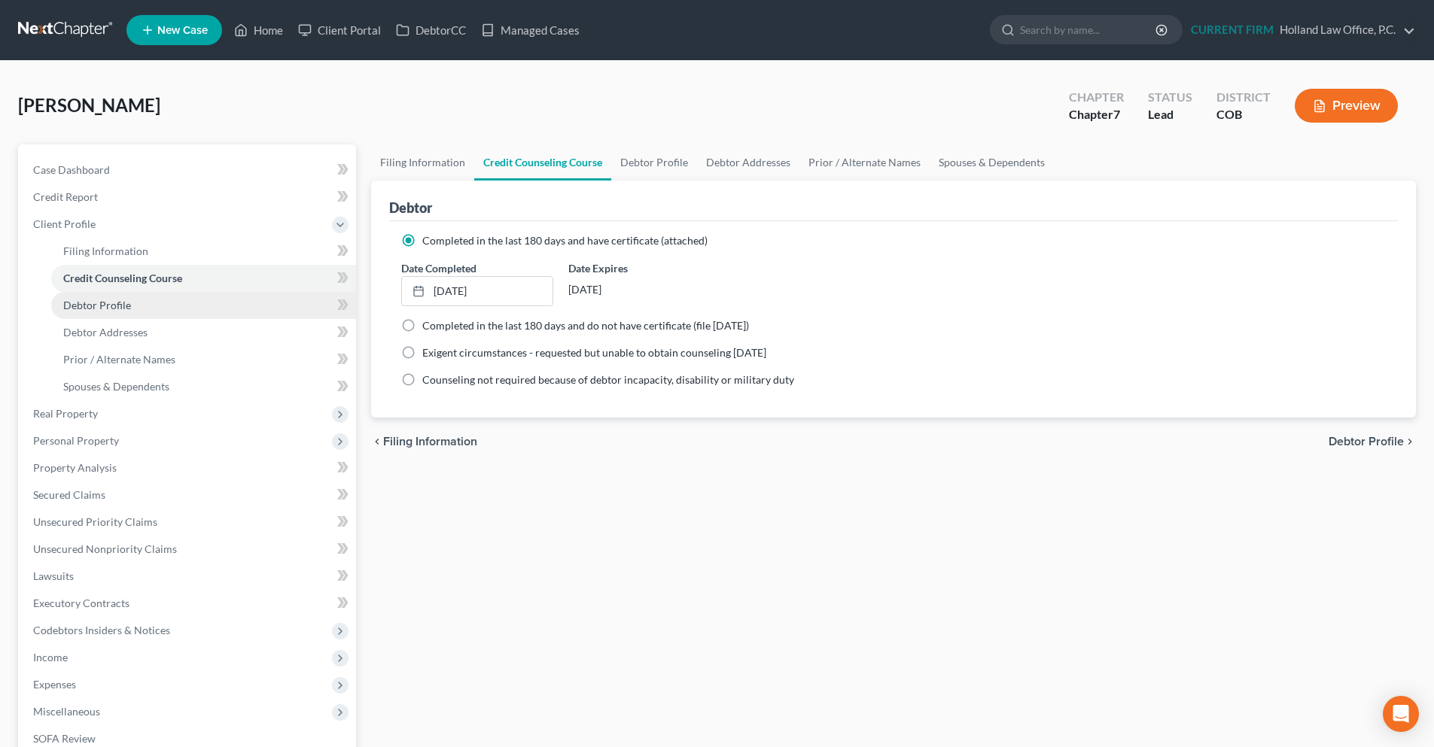
click at [112, 303] on span "Debtor Profile" at bounding box center [97, 305] width 68 height 13
select select "3"
select select "1"
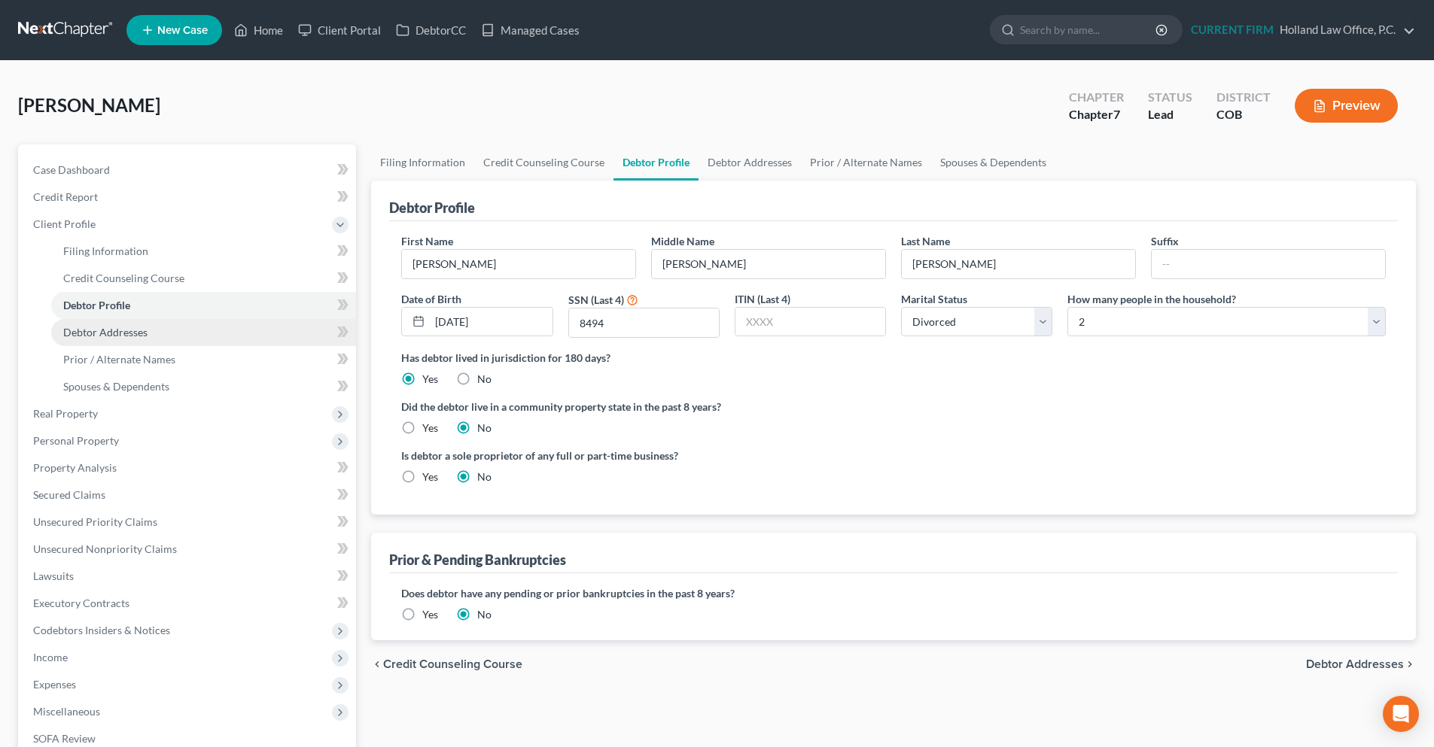
scroll to position [75, 0]
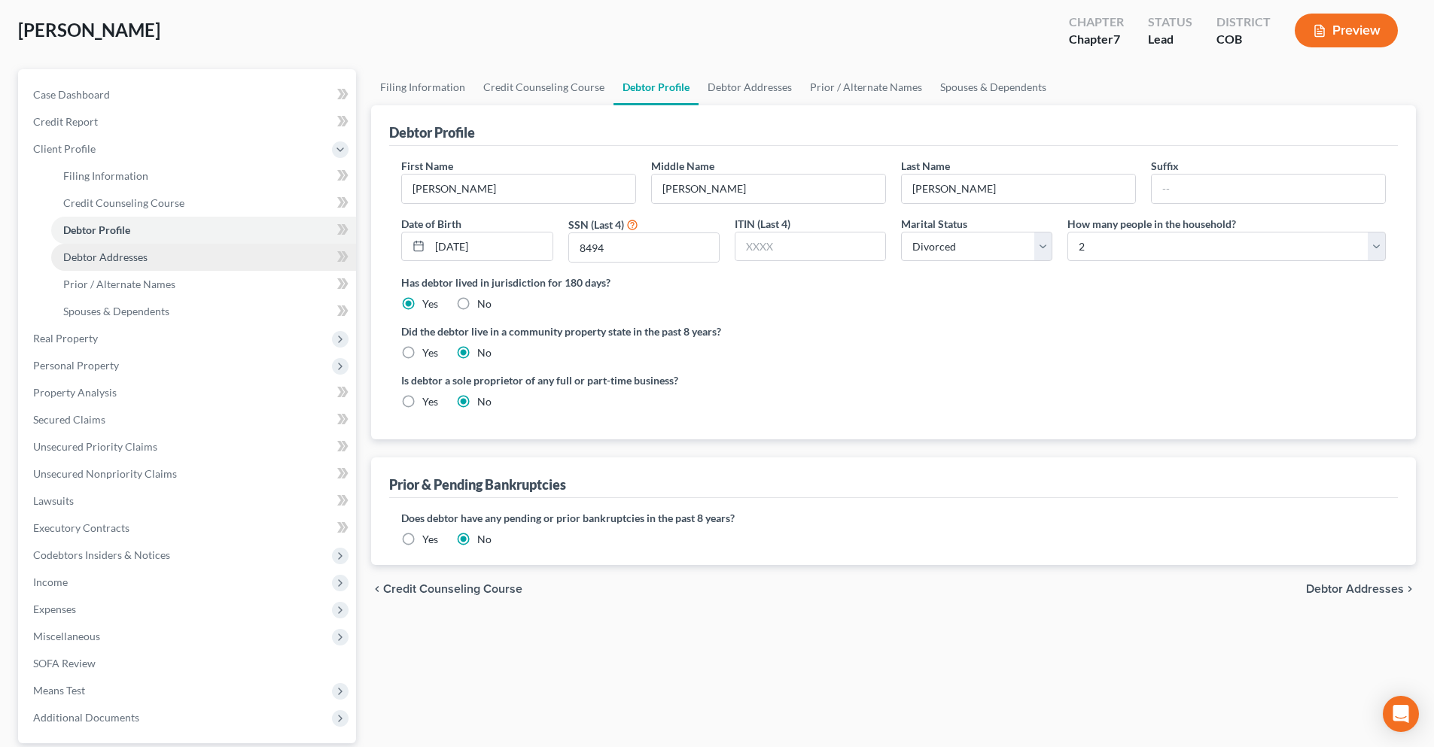
click at [108, 257] on span "Debtor Addresses" at bounding box center [105, 257] width 84 height 13
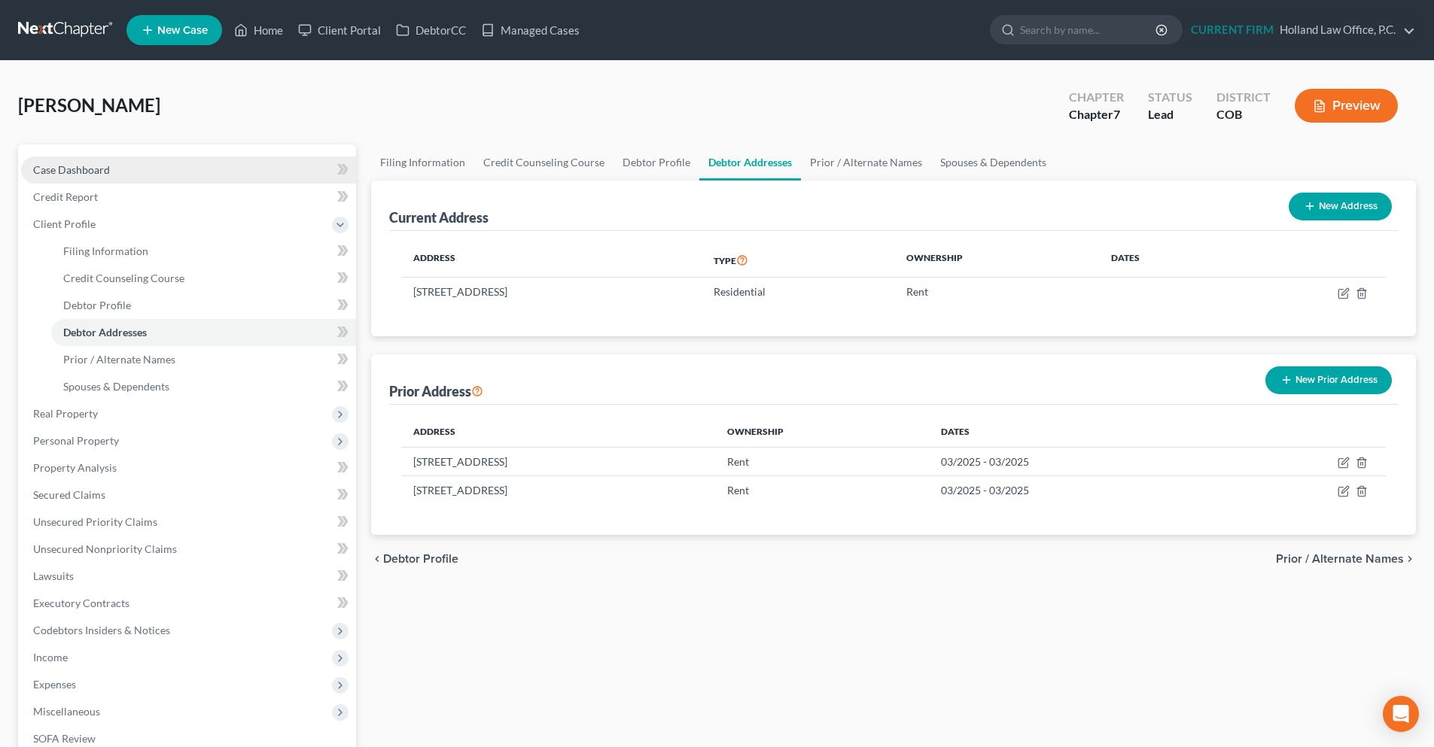
click at [93, 164] on span "Case Dashboard" at bounding box center [71, 169] width 77 height 13
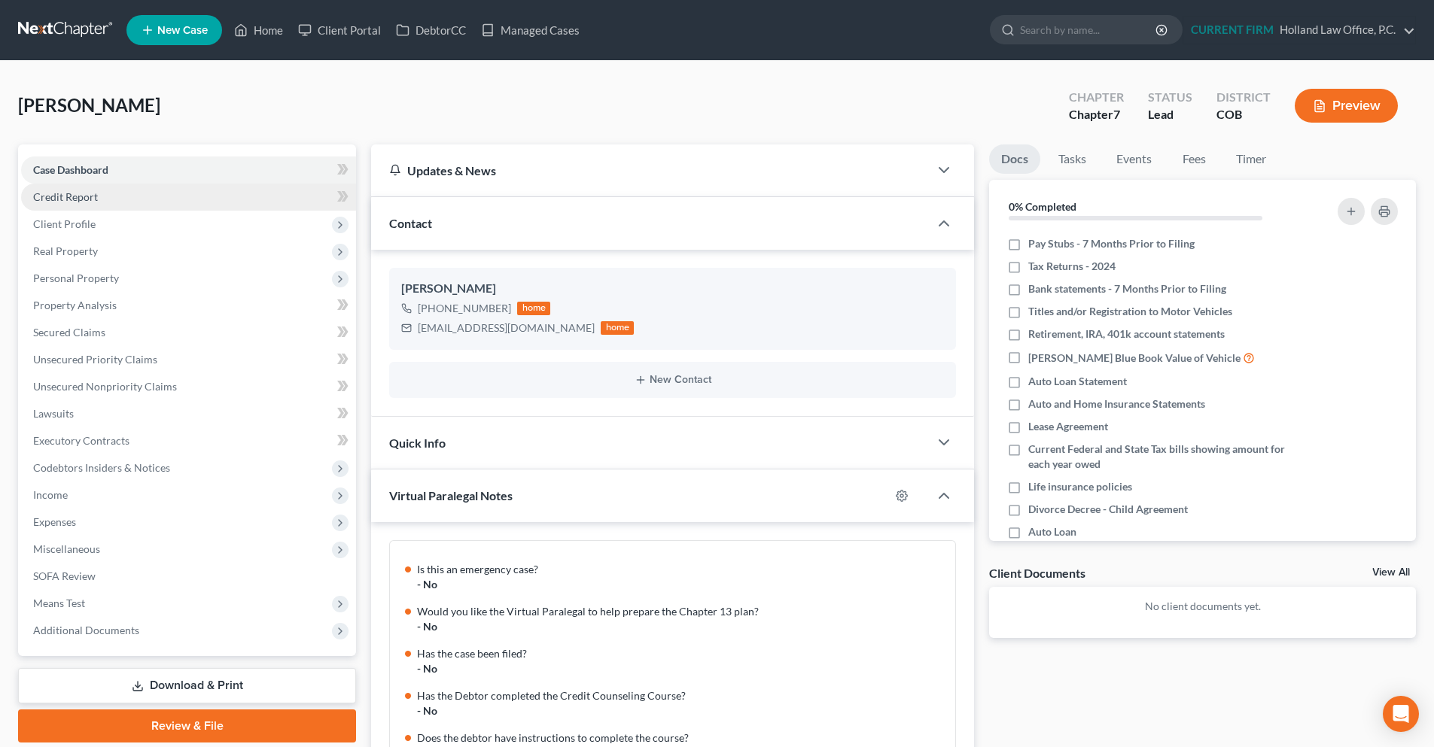
click at [128, 202] on link "Credit Report" at bounding box center [188, 197] width 335 height 27
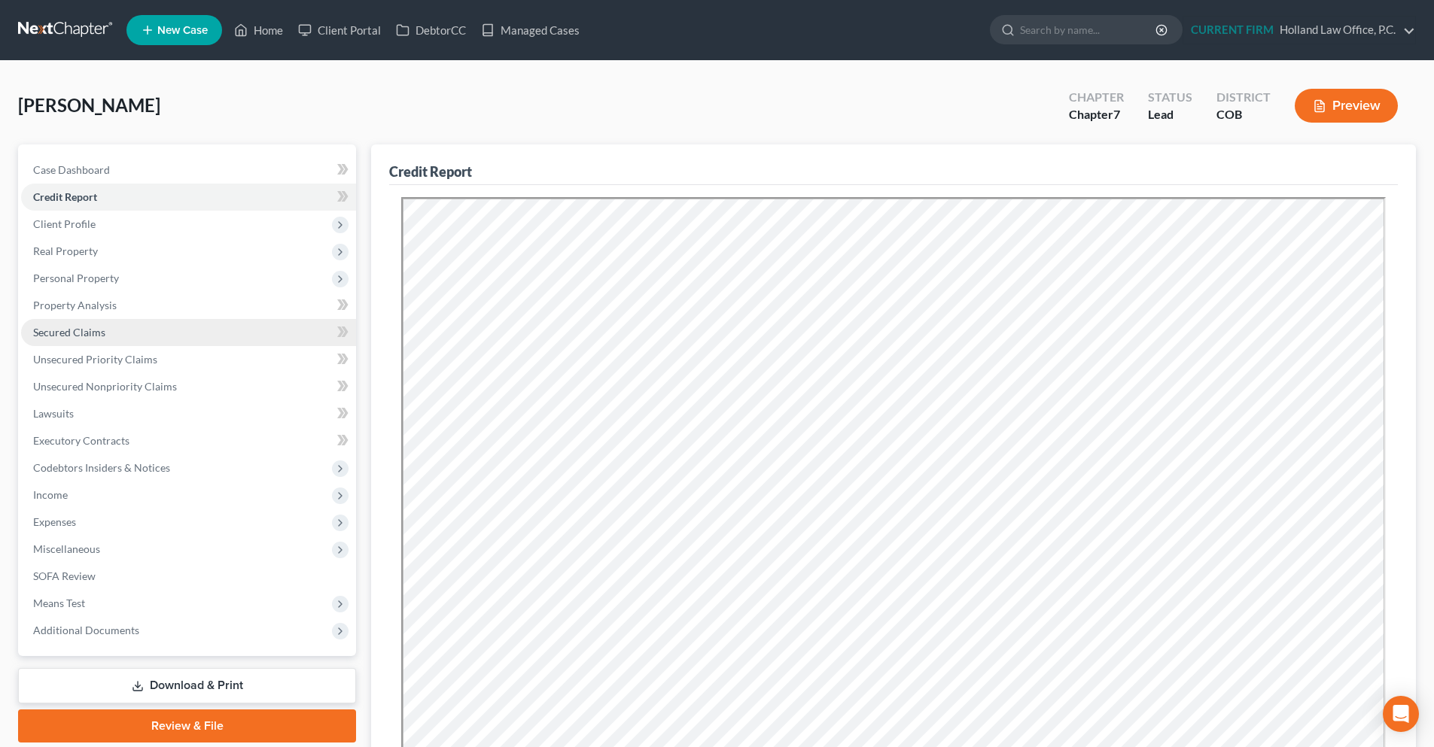
click at [100, 326] on span "Secured Claims" at bounding box center [69, 332] width 72 height 13
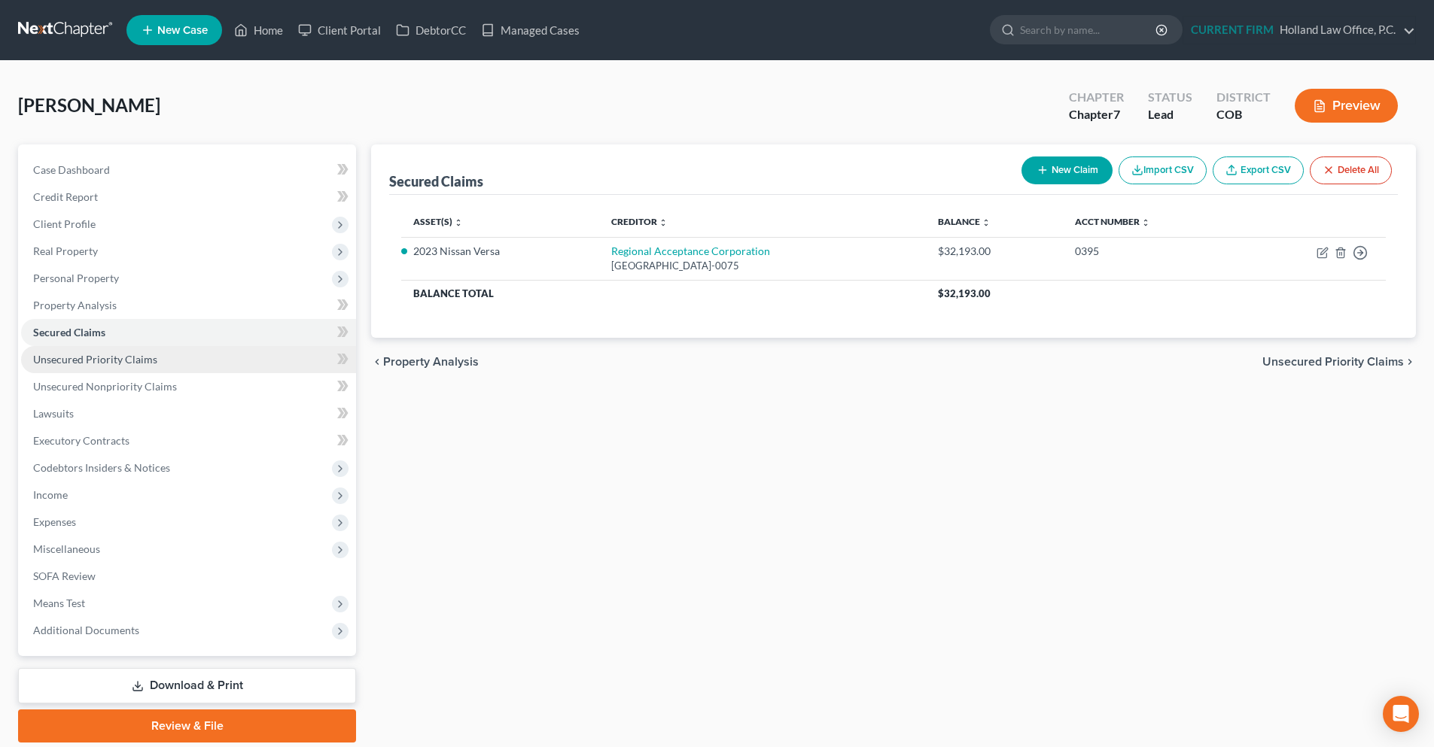
click at [108, 355] on span "Unsecured Priority Claims" at bounding box center [95, 359] width 124 height 13
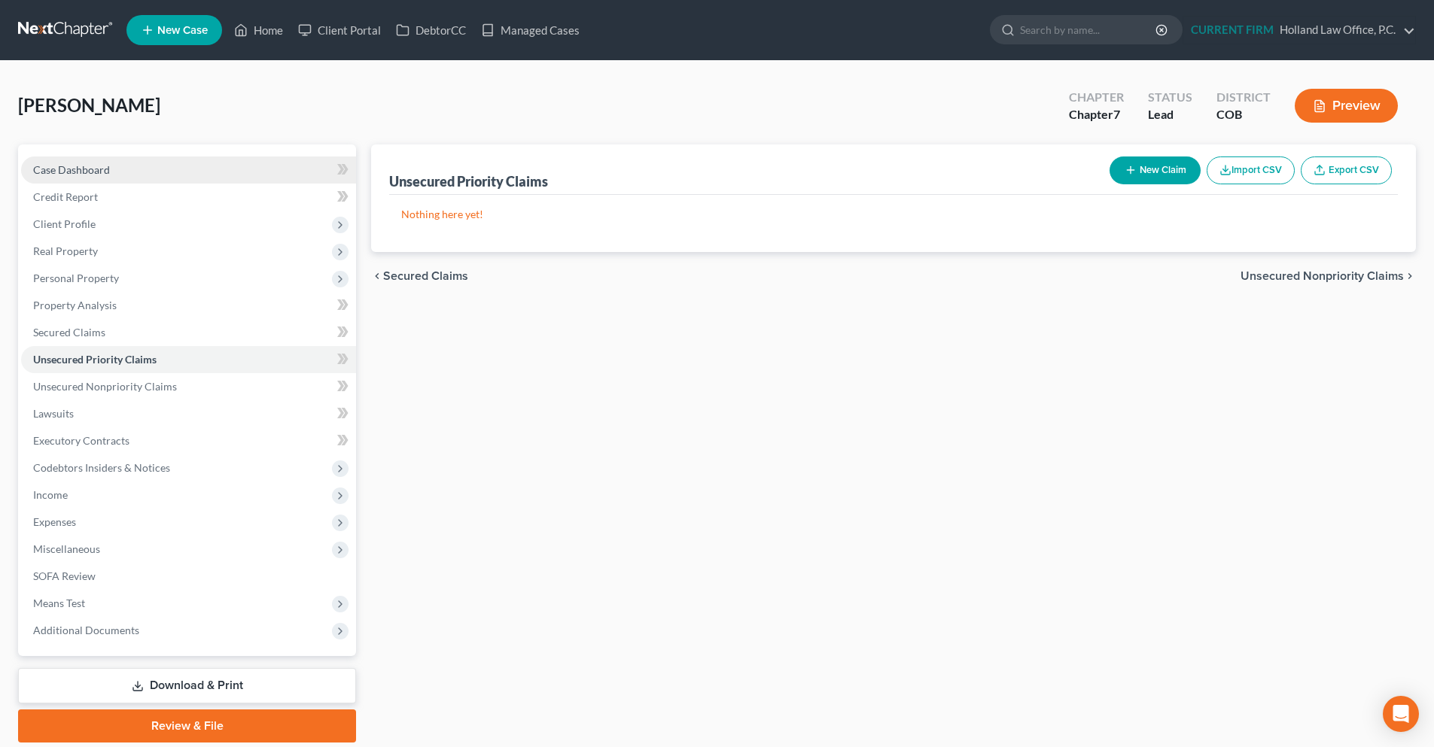
click at [81, 174] on span "Case Dashboard" at bounding box center [71, 169] width 77 height 13
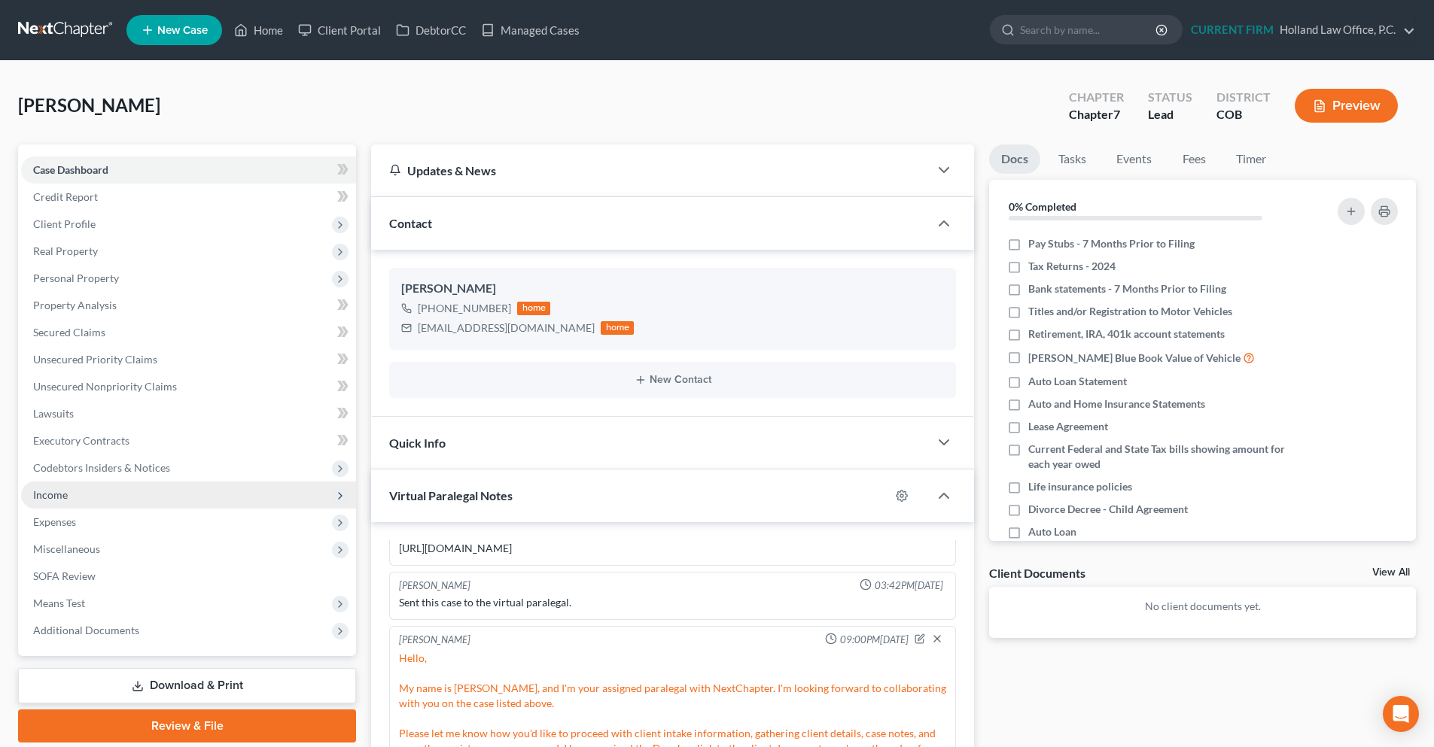
click at [100, 500] on span "Income" at bounding box center [188, 495] width 335 height 27
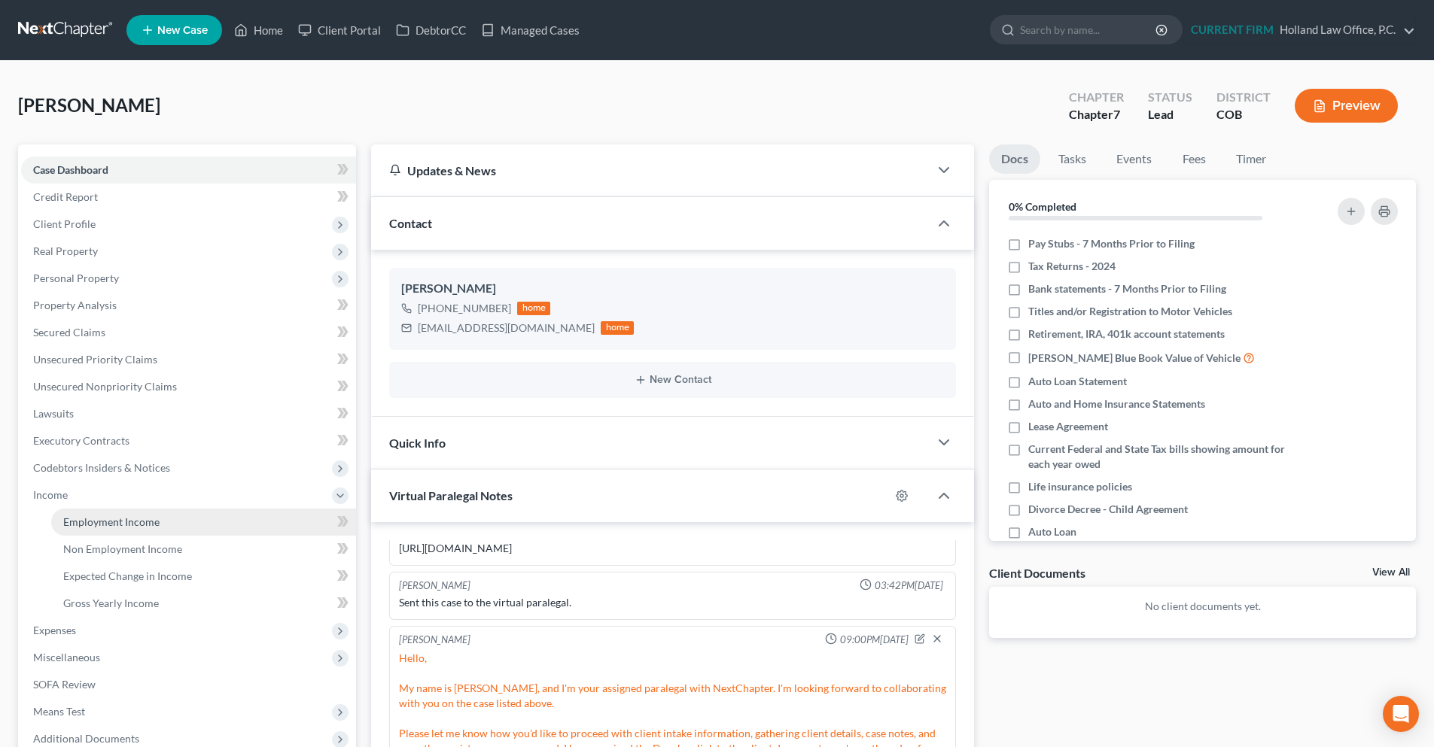
click at [99, 531] on link "Employment Income" at bounding box center [203, 522] width 305 height 27
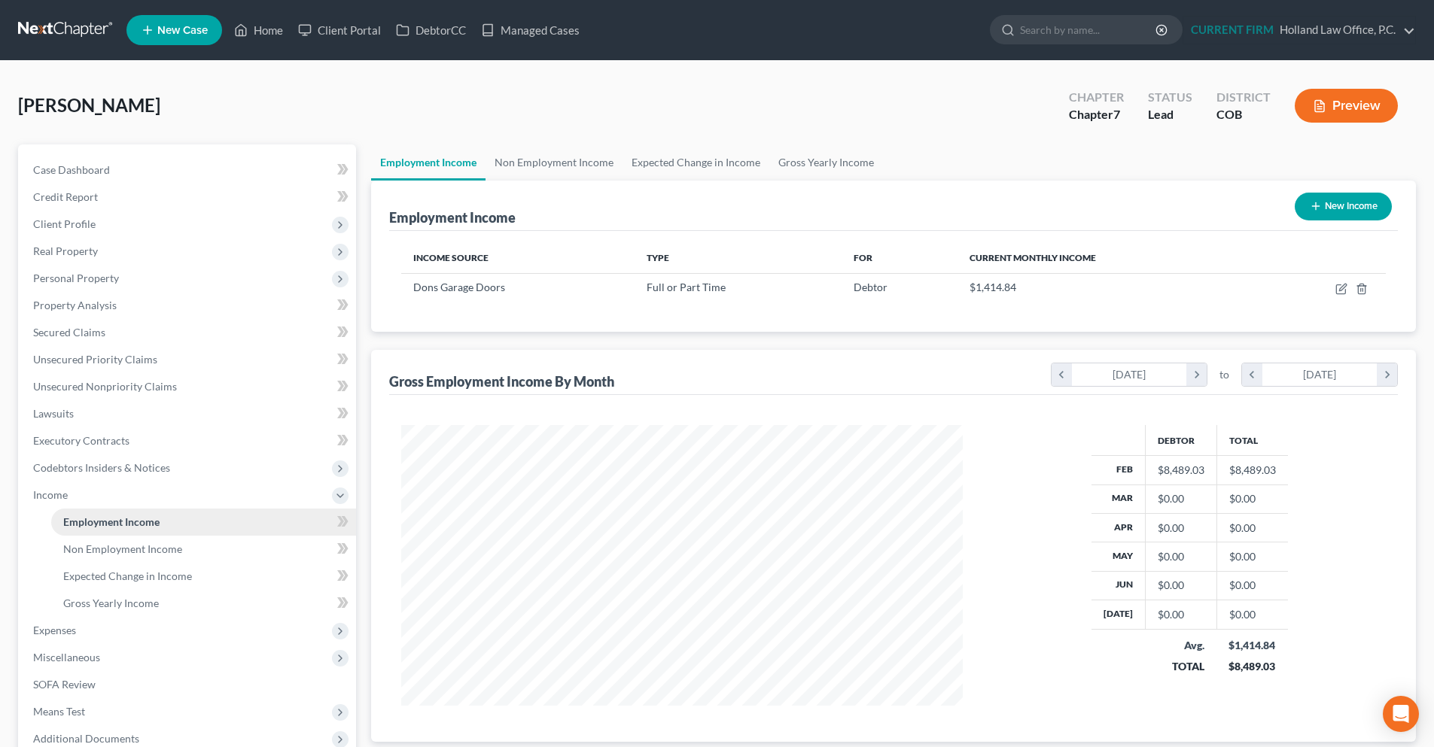
scroll to position [281, 592]
